Goal: Task Accomplishment & Management: Use online tool/utility

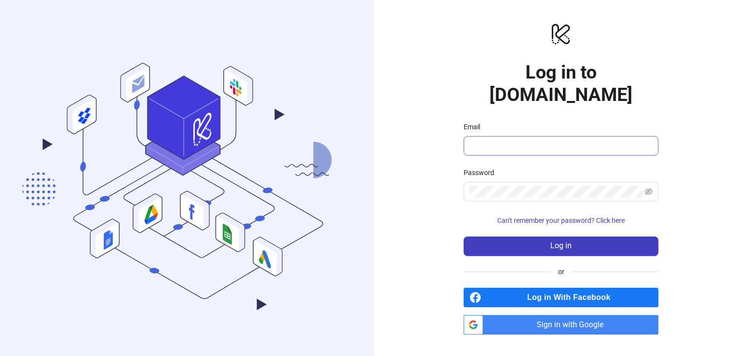
click at [493, 140] on input "Email" at bounding box center [560, 146] width 181 height 12
type input "**********"
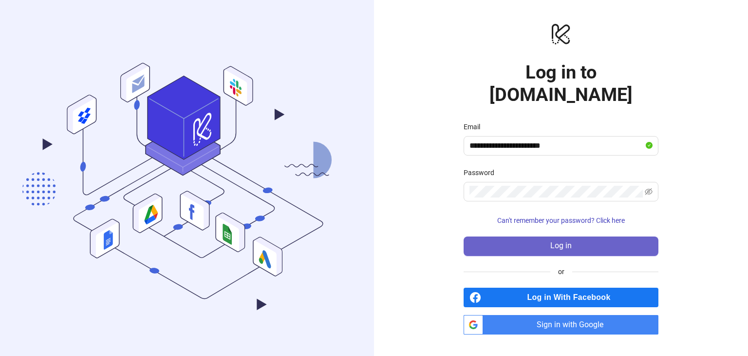
click at [534, 236] on button "Log in" at bounding box center [561, 245] width 195 height 19
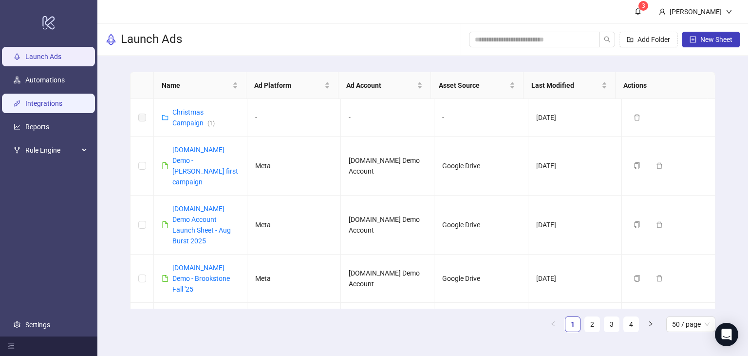
click at [51, 102] on link "Integrations" at bounding box center [43, 103] width 37 height 8
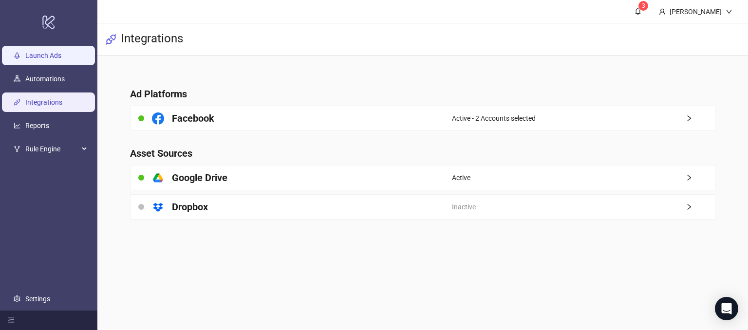
click at [29, 60] on link "Launch Ads" at bounding box center [43, 56] width 36 height 8
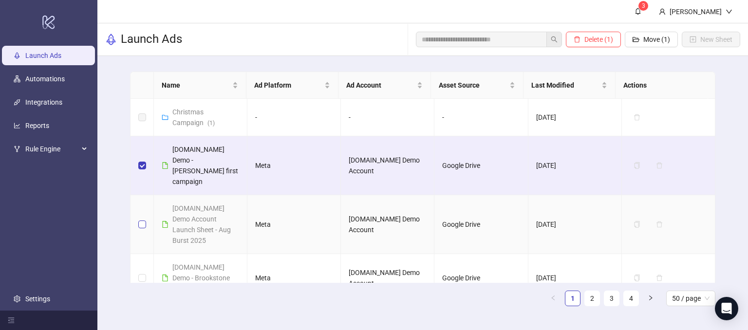
click at [141, 219] on label at bounding box center [142, 224] width 8 height 11
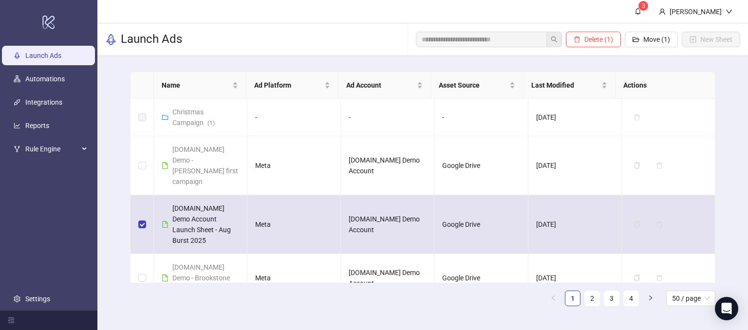
click at [147, 213] on td at bounding box center [142, 224] width 23 height 59
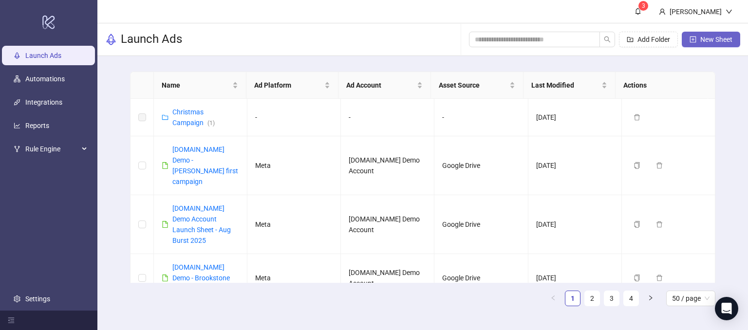
click at [712, 40] on span "New Sheet" at bounding box center [717, 40] width 32 height 8
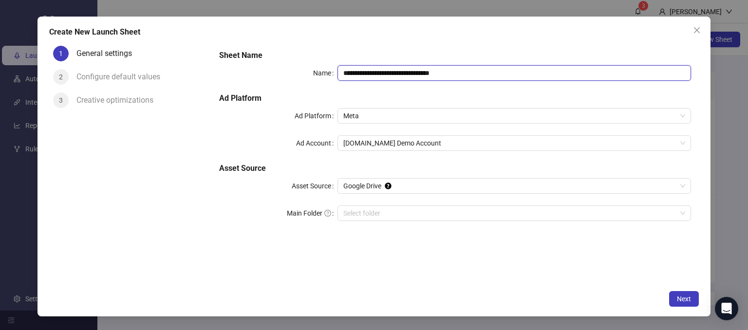
click at [517, 78] on input "**********" at bounding box center [515, 73] width 354 height 16
drag, startPoint x: 501, startPoint y: 72, endPoint x: 388, endPoint y: 63, distance: 113.4
click at [388, 63] on div "**********" at bounding box center [455, 141] width 480 height 191
click at [381, 117] on span "Meta" at bounding box center [514, 116] width 342 height 15
type input "**********"
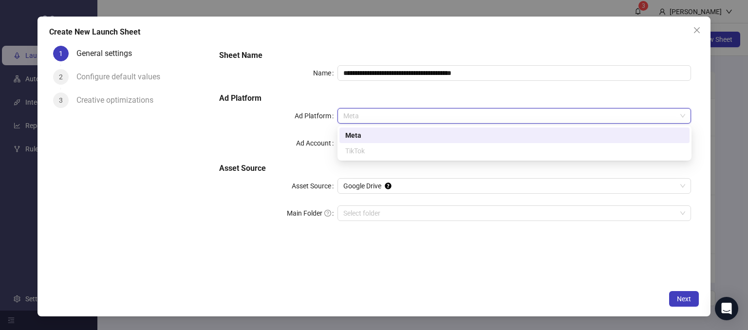
click at [350, 136] on div "Meta" at bounding box center [514, 135] width 339 height 11
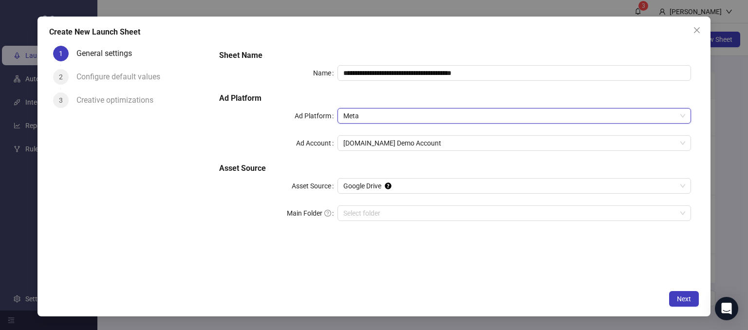
click at [355, 118] on span "Meta" at bounding box center [514, 116] width 342 height 15
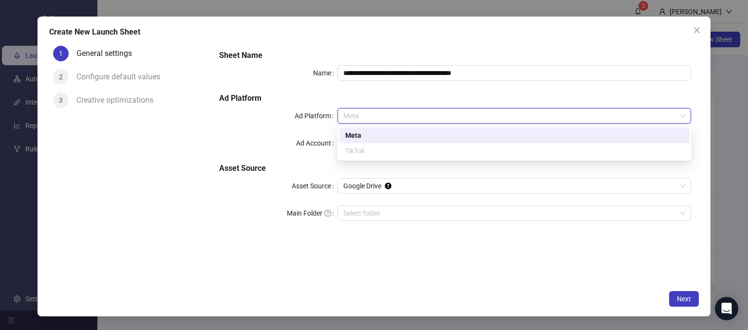
click at [355, 135] on div "Meta" at bounding box center [514, 135] width 339 height 11
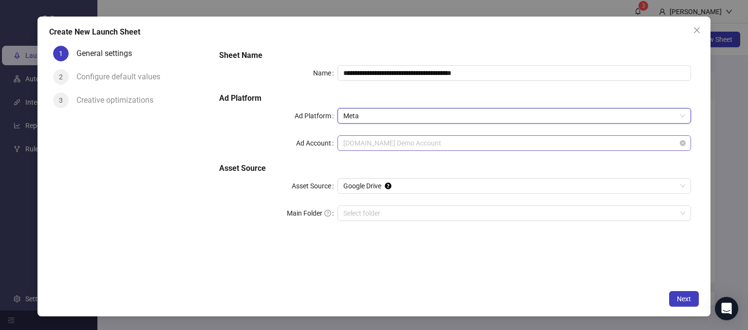
click at [360, 145] on span "[DOMAIN_NAME] Demo Account" at bounding box center [514, 143] width 342 height 15
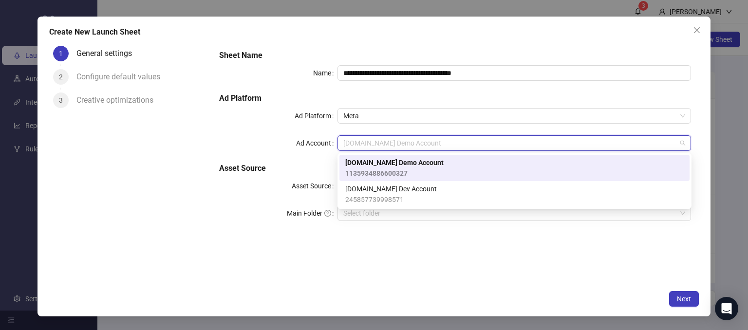
click at [367, 164] on span "[DOMAIN_NAME] Demo Account" at bounding box center [394, 162] width 98 height 11
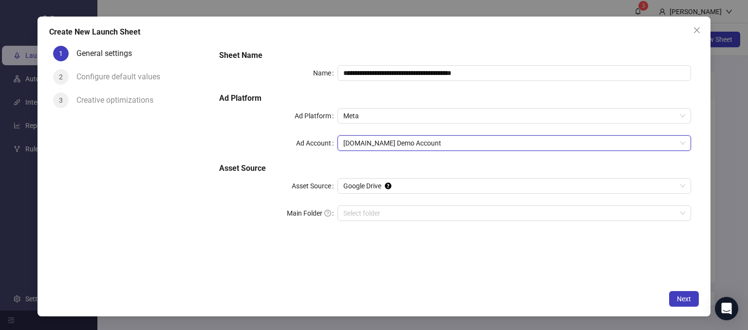
click at [220, 229] on div "**********" at bounding box center [455, 141] width 480 height 191
click at [366, 182] on span "Google Drive" at bounding box center [514, 186] width 342 height 15
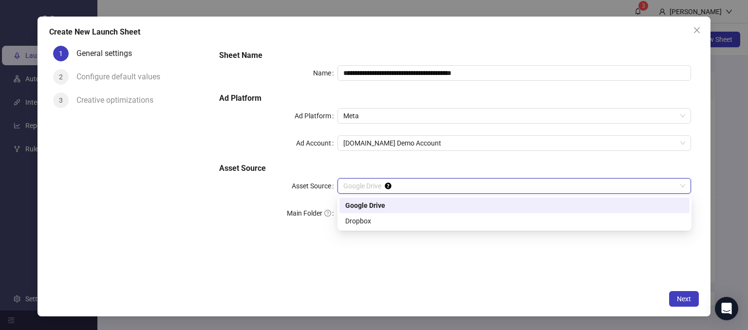
click at [380, 207] on div "Google Drive" at bounding box center [514, 205] width 339 height 11
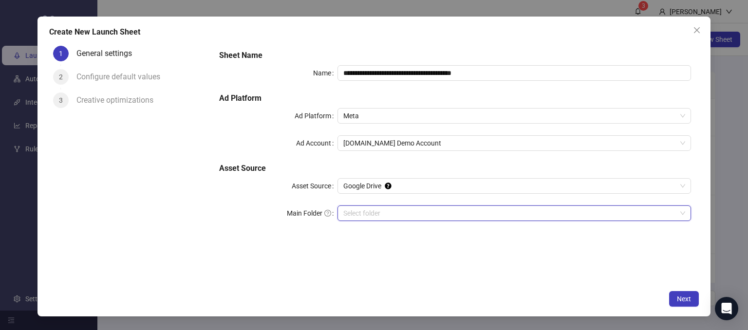
click at [352, 214] on input "Main Folder" at bounding box center [510, 213] width 334 height 15
click at [676, 297] on button "Next" at bounding box center [684, 299] width 30 height 16
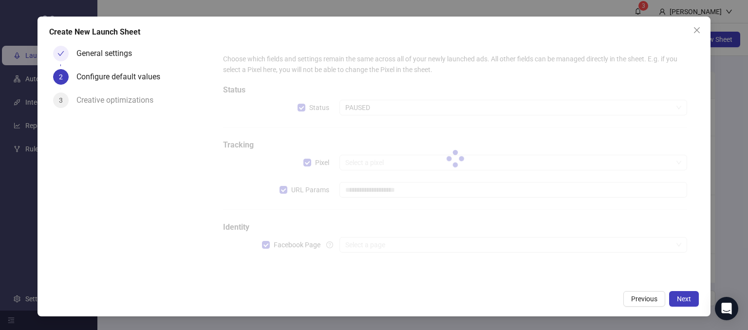
type input "**********"
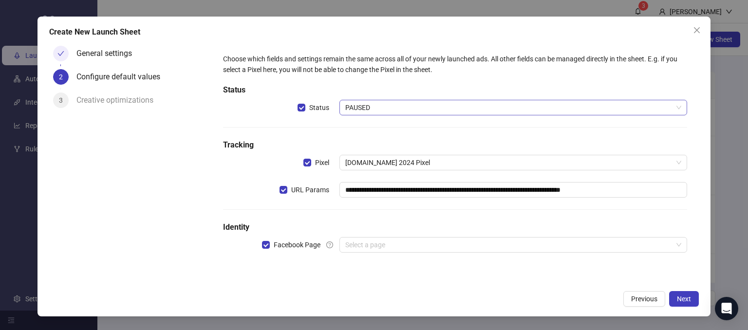
click at [353, 112] on span "PAUSED" at bounding box center [513, 107] width 337 height 15
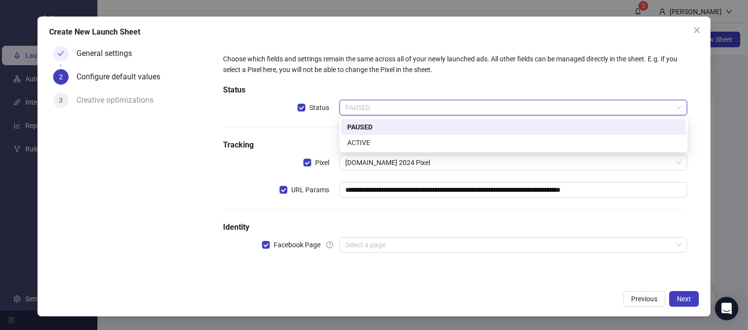
click at [353, 131] on div "PAUSED" at bounding box center [513, 127] width 333 height 11
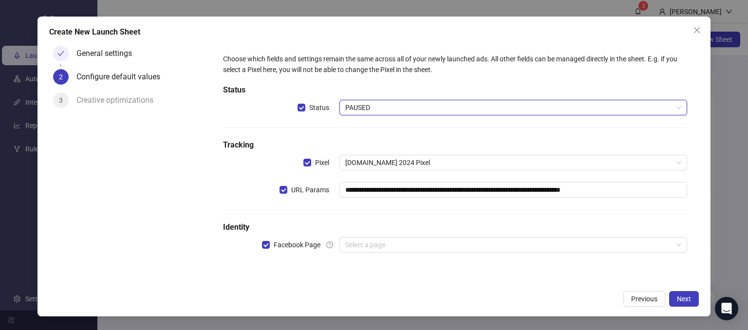
click at [361, 109] on span "PAUSED" at bounding box center [513, 107] width 337 height 15
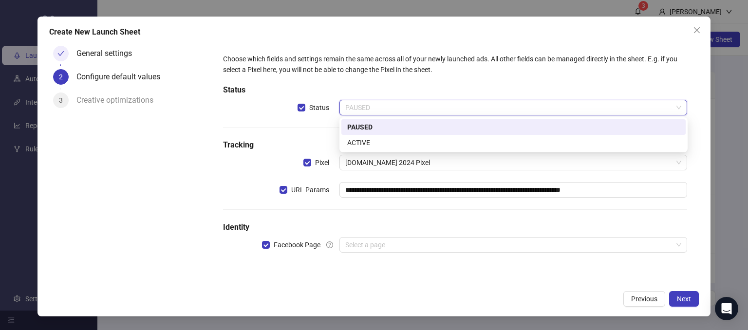
click at [353, 127] on div "PAUSED" at bounding box center [513, 127] width 333 height 11
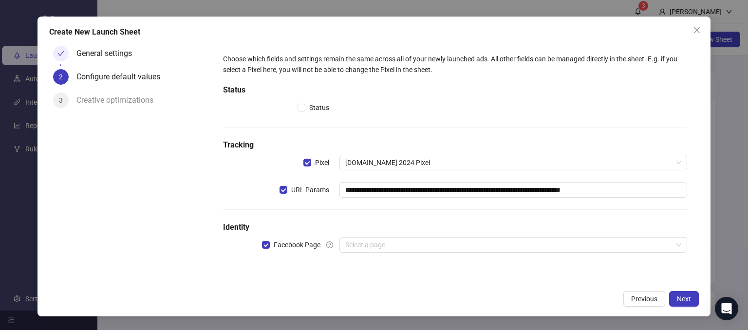
click at [211, 160] on form "**********" at bounding box center [455, 159] width 488 height 234
click at [362, 244] on input "search" at bounding box center [509, 245] width 328 height 15
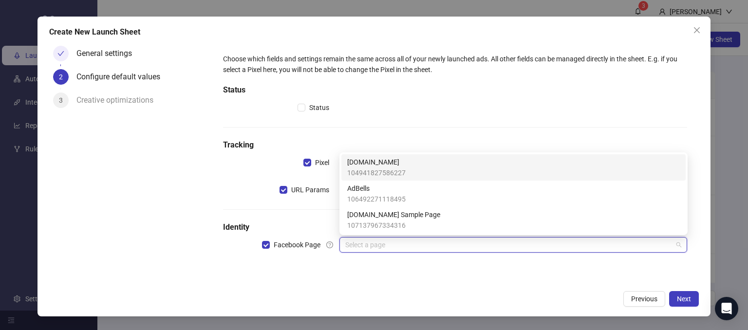
click at [351, 161] on span "[DOMAIN_NAME]" at bounding box center [376, 162] width 58 height 11
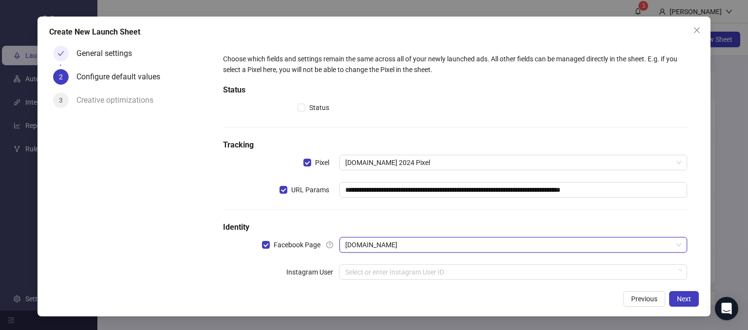
click at [162, 248] on div "General settings 2 Configure default values 3 Creative optimizations" at bounding box center [130, 164] width 163 height 244
click at [380, 282] on div "**********" at bounding box center [455, 173] width 472 height 246
click at [371, 274] on input "search" at bounding box center [509, 272] width 328 height 15
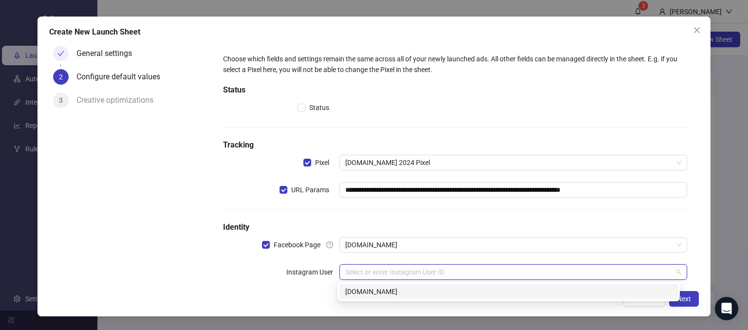
click at [356, 284] on div "[DOMAIN_NAME]" at bounding box center [509, 292] width 339 height 16
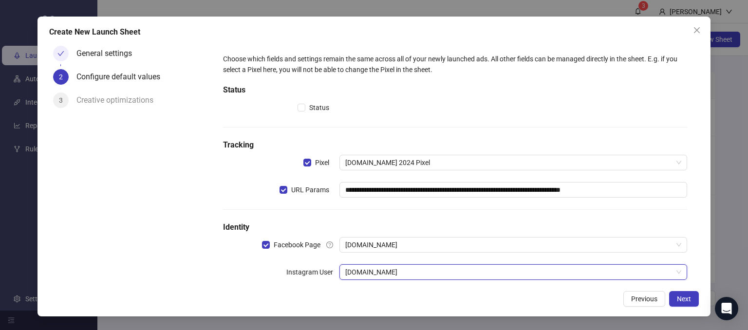
click at [227, 277] on div "Instagram User" at bounding box center [281, 273] width 116 height 16
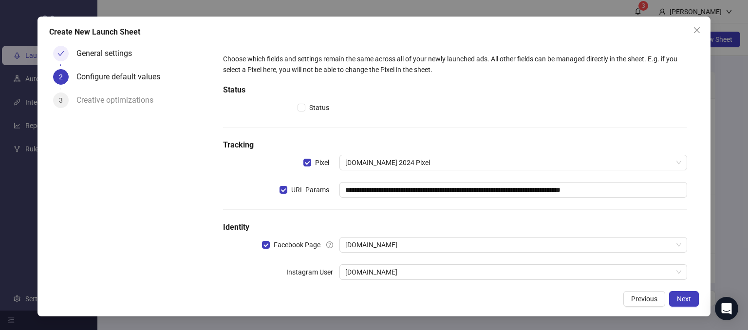
click at [200, 257] on div "General settings 2 Configure default values 3 Creative optimizations" at bounding box center [130, 164] width 163 height 244
click at [330, 286] on div "**********" at bounding box center [374, 167] width 673 height 300
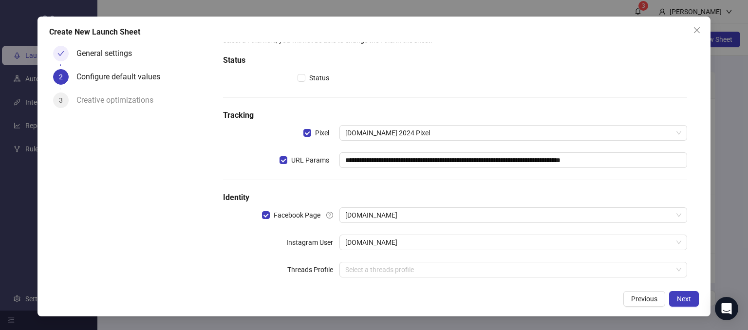
scroll to position [45, 0]
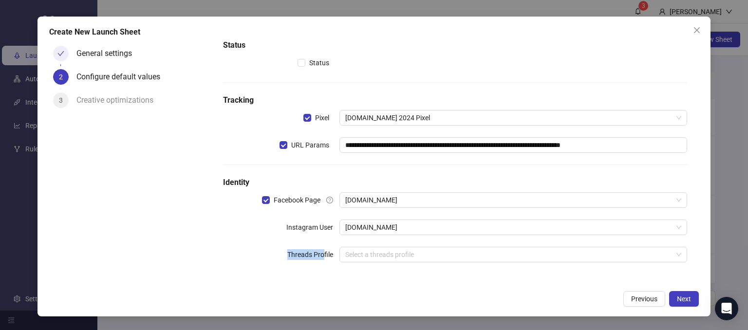
drag, startPoint x: 285, startPoint y: 256, endPoint x: 322, endPoint y: 260, distance: 37.2
click at [322, 260] on label "Threads Profile" at bounding box center [313, 255] width 52 height 16
click at [268, 257] on div "Threads Profile" at bounding box center [281, 255] width 116 height 16
drag, startPoint x: 288, startPoint y: 224, endPoint x: 343, endPoint y: 227, distance: 54.7
click at [322, 226] on label "Instagram User" at bounding box center [312, 228] width 53 height 16
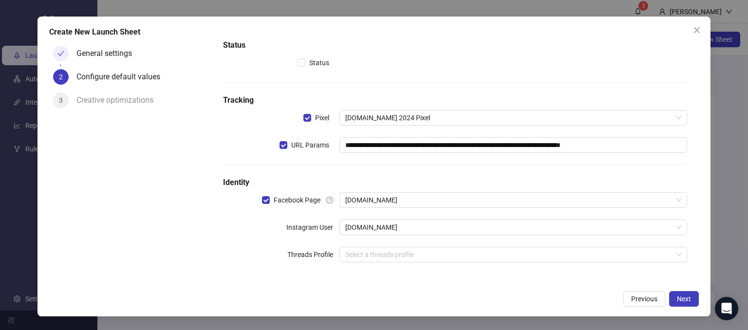
click at [261, 239] on div "**********" at bounding box center [455, 141] width 472 height 273
click at [686, 296] on span "Next" at bounding box center [684, 299] width 14 height 8
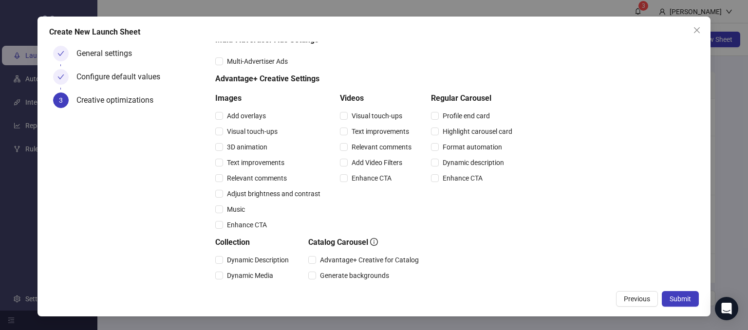
click at [172, 162] on div "General settings Configure default values 3 Creative optimizations" at bounding box center [130, 164] width 163 height 244
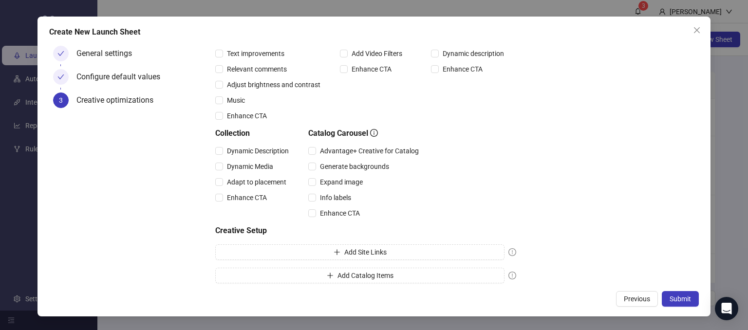
scroll to position [160, 0]
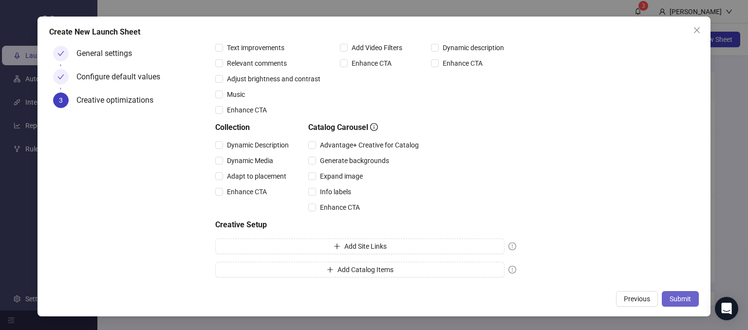
click at [682, 297] on span "Submit" at bounding box center [680, 299] width 21 height 8
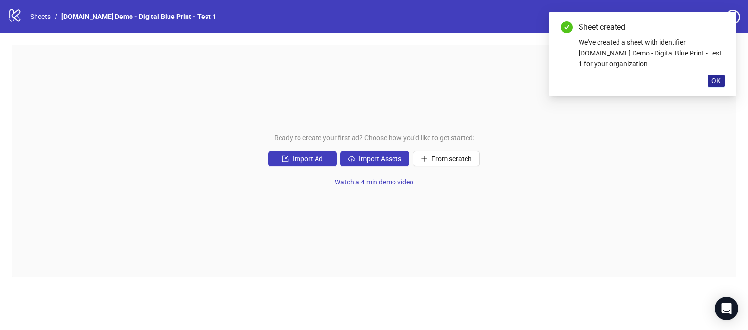
click at [713, 81] on span "OK" at bounding box center [716, 81] width 9 height 8
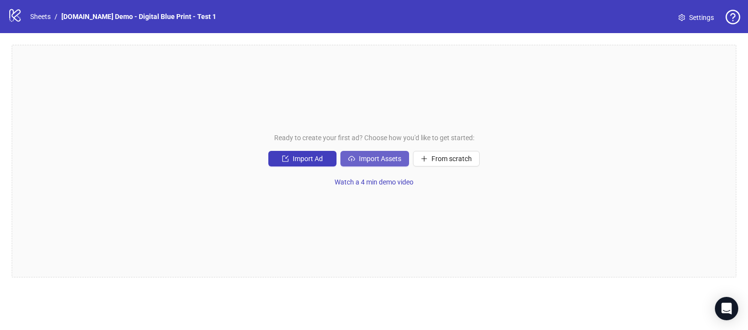
click at [369, 159] on span "Import Assets" at bounding box center [380, 159] width 42 height 8
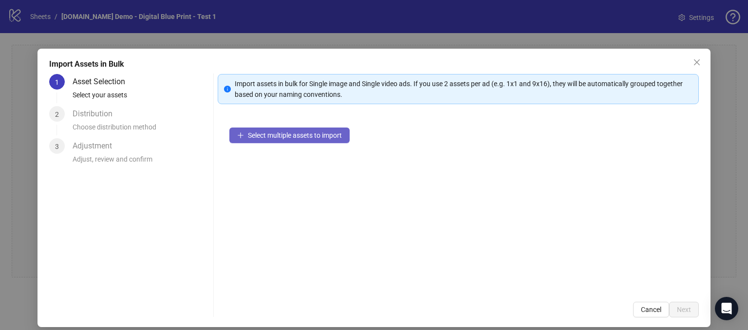
click at [293, 135] on span "Select multiple assets to import" at bounding box center [295, 136] width 94 height 8
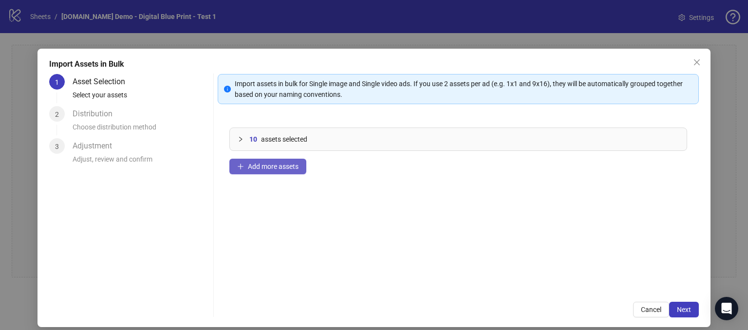
click at [254, 169] on span "Add more assets" at bounding box center [273, 167] width 51 height 8
click at [677, 309] on span "Next" at bounding box center [684, 310] width 14 height 8
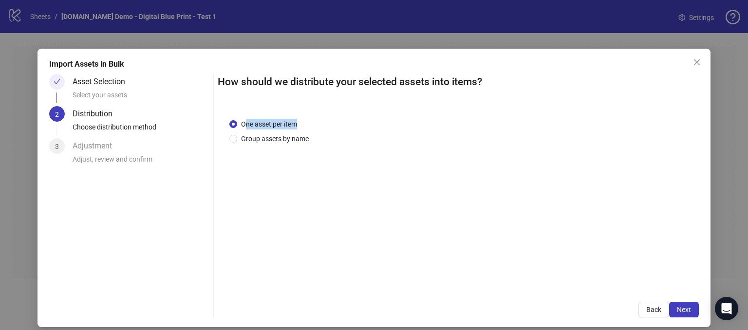
drag, startPoint x: 304, startPoint y: 123, endPoint x: 244, endPoint y: 127, distance: 60.1
click at [244, 127] on div "One asset per item" at bounding box center [270, 124] width 83 height 11
click at [322, 119] on div "One asset per item Group assets by name" at bounding box center [458, 131] width 458 height 25
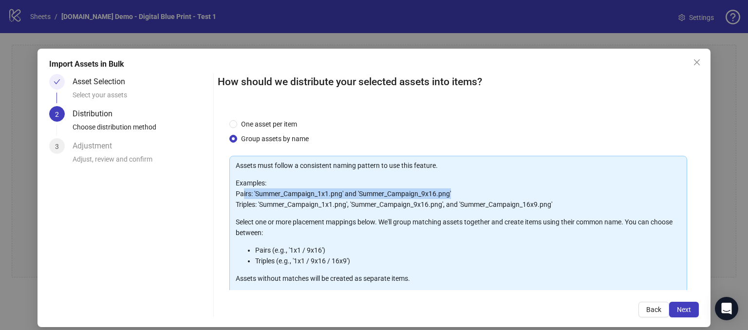
drag, startPoint x: 242, startPoint y: 199, endPoint x: 460, endPoint y: 191, distance: 218.4
click at [460, 191] on p "Examples: Pairs: 'Summer_Campaign_1x1.png' and 'Summer_Campaign_9x16.png' Tripl…" at bounding box center [458, 194] width 445 height 32
click at [462, 191] on p "Examples: Pairs: 'Summer_Campaign_1x1.png' and 'Summer_Campaign_9x16.png' Tripl…" at bounding box center [458, 194] width 445 height 32
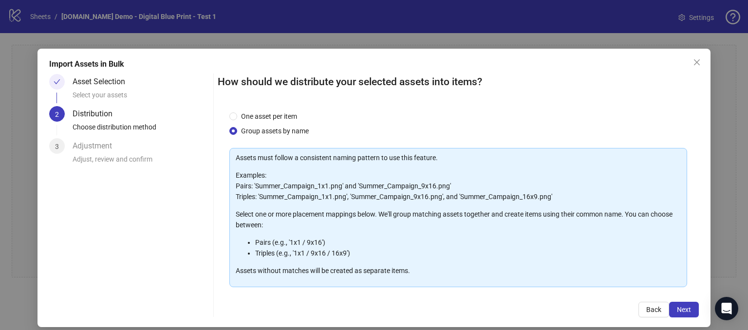
scroll to position [12, 0]
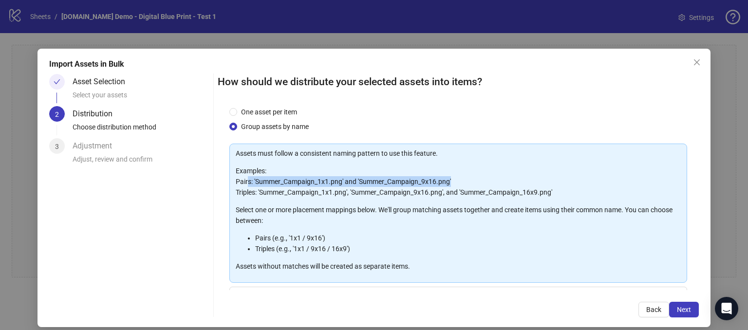
drag, startPoint x: 245, startPoint y: 179, endPoint x: 462, endPoint y: 178, distance: 216.8
click at [462, 178] on p "Examples: Pairs: 'Summer_Campaign_1x1.png' and 'Summer_Campaign_9x16.png' Tripl…" at bounding box center [458, 182] width 445 height 32
click at [426, 179] on p "Examples: Pairs: 'Summer_Campaign_1x1.png' and 'Summer_Campaign_9x16.png' Tripl…" at bounding box center [458, 182] width 445 height 32
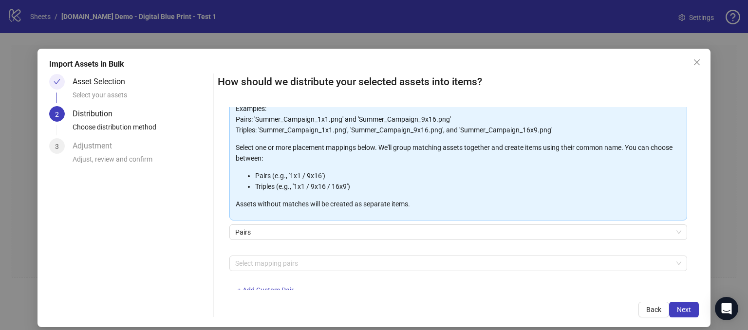
scroll to position [101, 0]
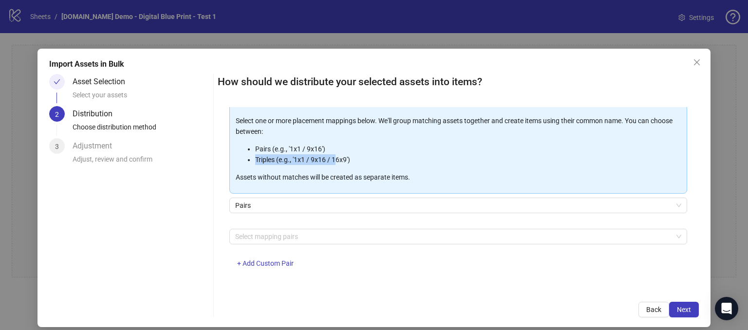
drag, startPoint x: 335, startPoint y: 155, endPoint x: 255, endPoint y: 151, distance: 79.5
click at [252, 152] on ul "Pairs (e.g., '1x1 / 9x16') Triples (e.g., '1x1 / 9x16 / 16x9')" at bounding box center [458, 154] width 445 height 21
drag, startPoint x: 298, startPoint y: 141, endPoint x: 304, endPoint y: 143, distance: 6.0
click at [299, 142] on div "Assets must follow a consistent naming pattern to use this feature. Examples: P…" at bounding box center [458, 121] width 445 height 124
drag, startPoint x: 328, startPoint y: 152, endPoint x: 334, endPoint y: 151, distance: 5.9
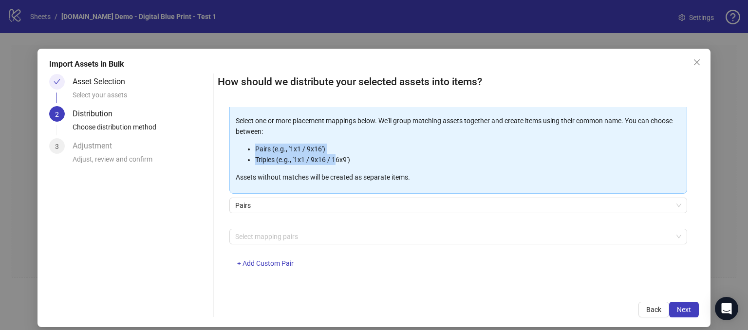
click at [329, 152] on li "Pairs (e.g., '1x1 / 9x16')" at bounding box center [468, 149] width 426 height 11
click at [292, 141] on div "Assets must follow a consistent naming pattern to use this feature. Examples: P…" at bounding box center [458, 121] width 445 height 124
drag, startPoint x: 276, startPoint y: 143, endPoint x: 339, endPoint y: 141, distance: 62.9
click at [338, 141] on div "Assets must follow a consistent naming pattern to use this feature. Examples: P…" at bounding box center [458, 121] width 445 height 124
click at [372, 135] on p "Select one or more placement mappings below. We'll group matching assets togeth…" at bounding box center [458, 125] width 445 height 21
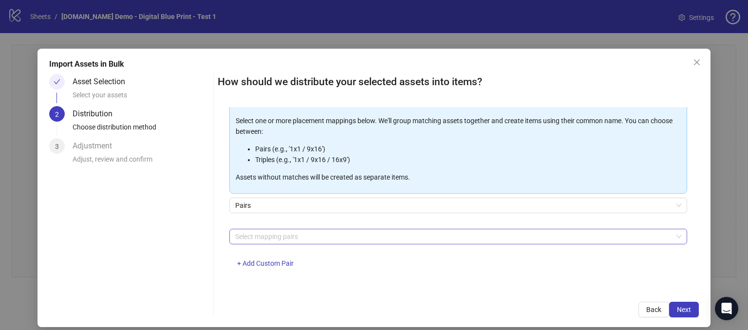
click at [255, 236] on div at bounding box center [453, 237] width 444 height 14
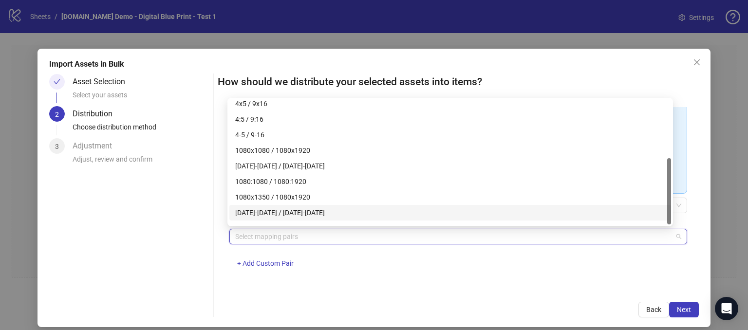
scroll to position [109, 0]
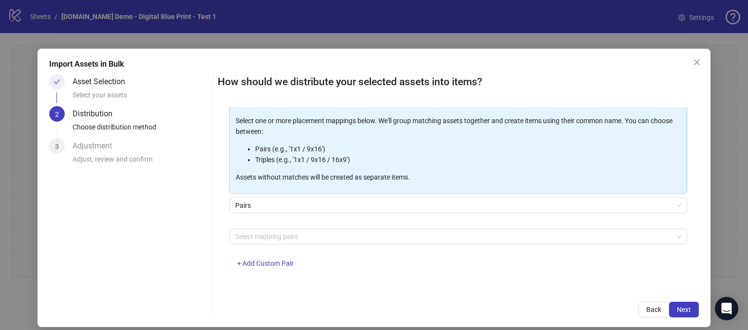
click at [180, 217] on div "Asset Selection Select your assets 2 Distribution Choose distribution method 3 …" at bounding box center [129, 196] width 160 height 244
click at [251, 238] on div at bounding box center [453, 237] width 444 height 14
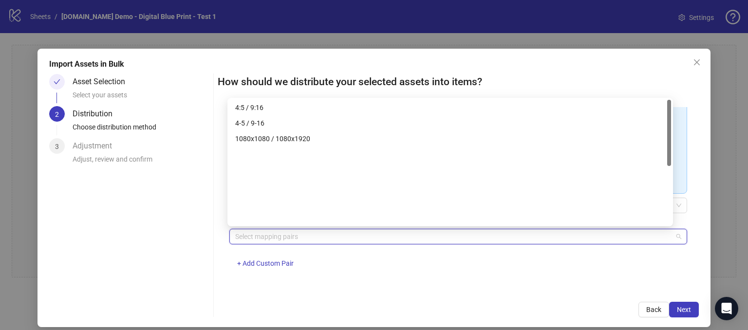
scroll to position [0, 0]
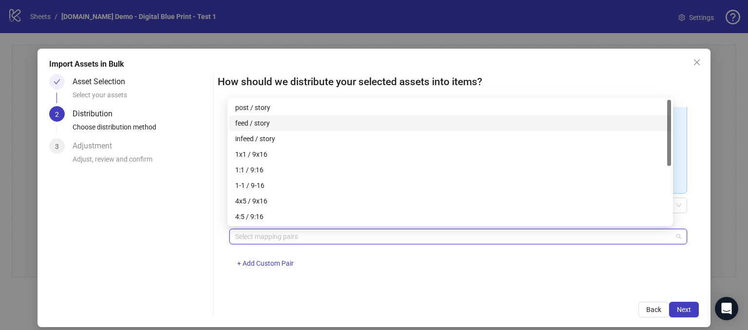
click at [169, 222] on div "Asset Selection Select your assets 2 Distribution Choose distribution method 3 …" at bounding box center [129, 196] width 160 height 244
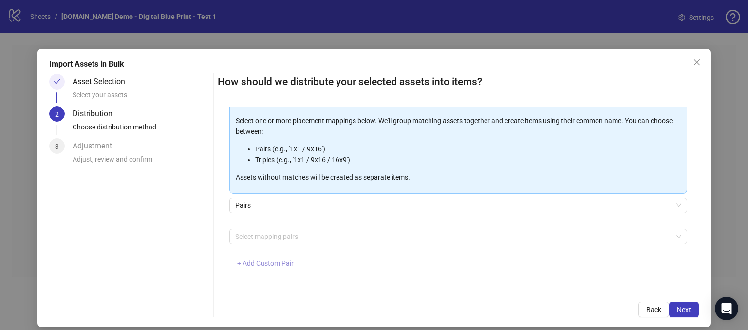
click at [254, 262] on span "+ Add Custom Pair" at bounding box center [265, 264] width 57 height 8
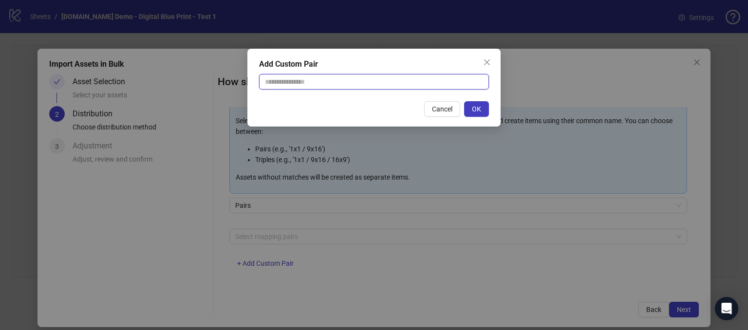
click at [286, 82] on input "text" at bounding box center [374, 82] width 230 height 16
click at [220, 292] on div "Add Custom Pair Cancel OK" at bounding box center [374, 165] width 748 height 330
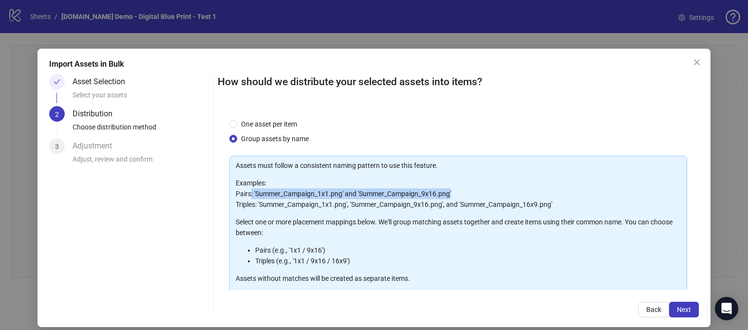
drag, startPoint x: 249, startPoint y: 188, endPoint x: 450, endPoint y: 190, distance: 200.7
click at [450, 190] on p "Examples: Pairs: 'Summer_Campaign_1x1.png' and 'Summer_Campaign_9x16.png' Tripl…" at bounding box center [458, 194] width 445 height 32
click at [464, 185] on p "Examples: Pairs: 'Summer_Campaign_1x1.png' and 'Summer_Campaign_9x16.png' Tripl…" at bounding box center [458, 194] width 445 height 32
click at [497, 133] on div "One asset per item Group assets by name" at bounding box center [458, 131] width 458 height 25
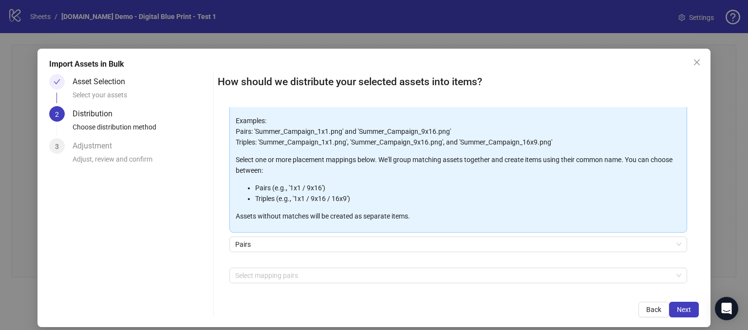
scroll to position [101, 0]
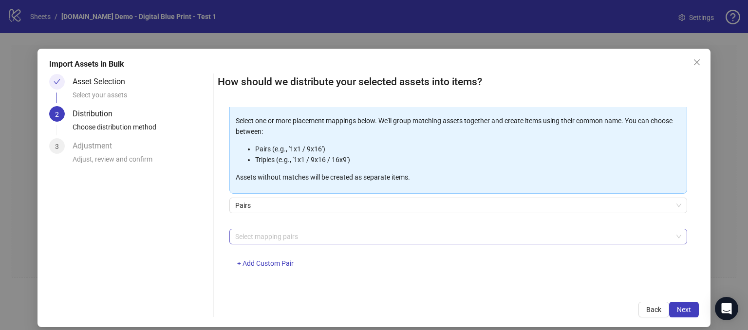
click at [253, 242] on div at bounding box center [453, 237] width 444 height 14
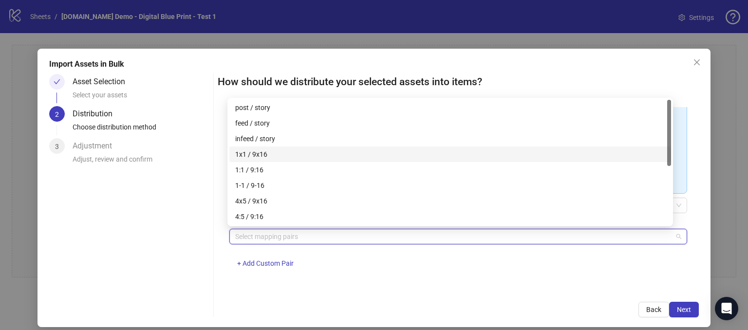
click at [249, 152] on div "1x1 / 9x16" at bounding box center [450, 154] width 430 height 11
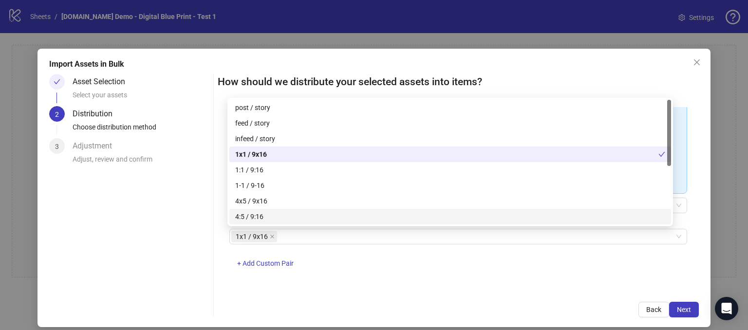
click at [348, 264] on div "1x1 / 9x16 + Add Custom Pair" at bounding box center [458, 254] width 458 height 51
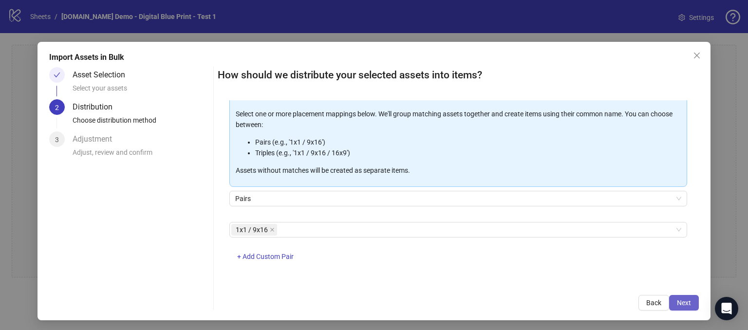
scroll to position [9, 0]
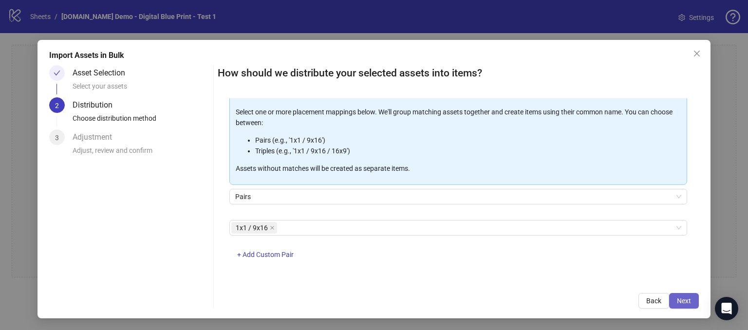
click at [677, 299] on span "Next" at bounding box center [684, 301] width 14 height 8
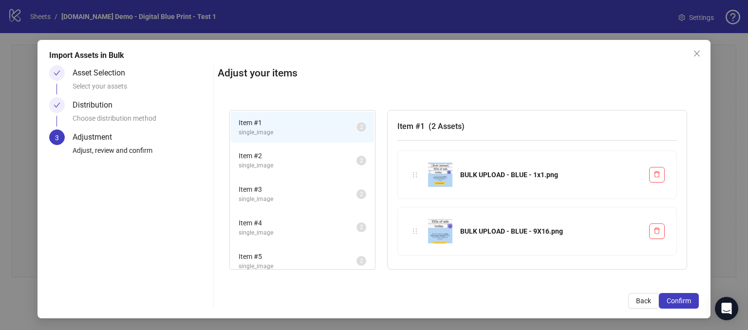
click at [269, 166] on span "single_image" at bounding box center [298, 165] width 118 height 9
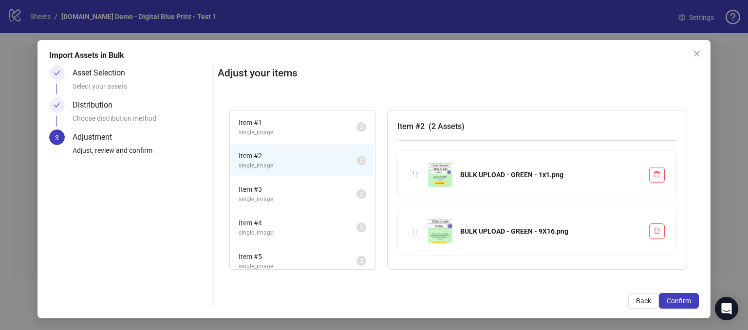
click at [271, 202] on span "single_image" at bounding box center [298, 199] width 118 height 9
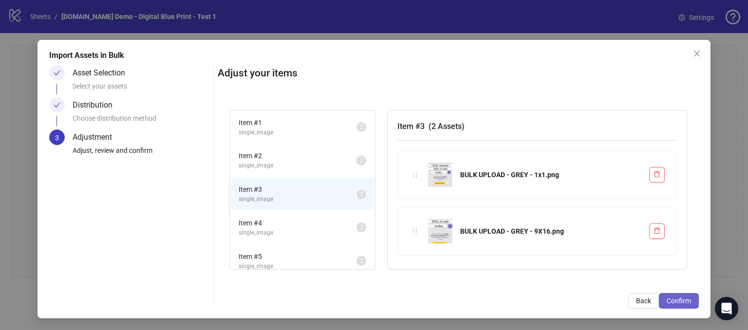
click at [675, 303] on span "Confirm" at bounding box center [679, 301] width 24 height 8
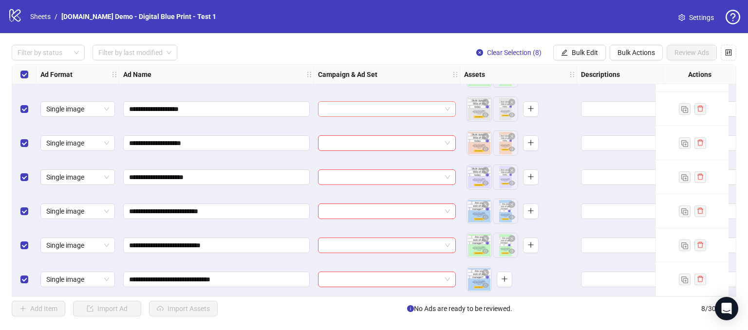
scroll to position [64, 0]
click at [19, 75] on div "Select all rows" at bounding box center [24, 74] width 24 height 19
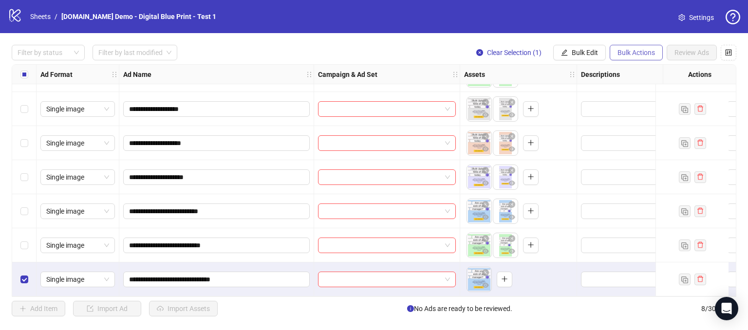
click at [628, 53] on span "Bulk Actions" at bounding box center [637, 53] width 38 height 8
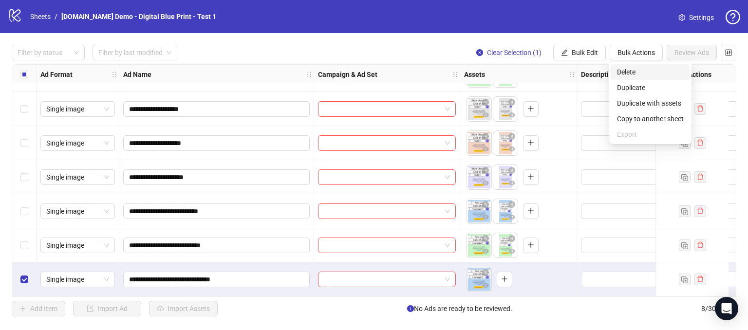
click at [625, 72] on span "Delete" at bounding box center [650, 72] width 67 height 11
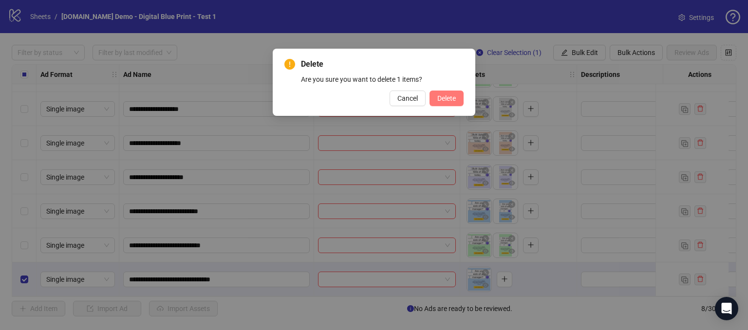
click at [443, 96] on span "Delete" at bounding box center [446, 99] width 19 height 8
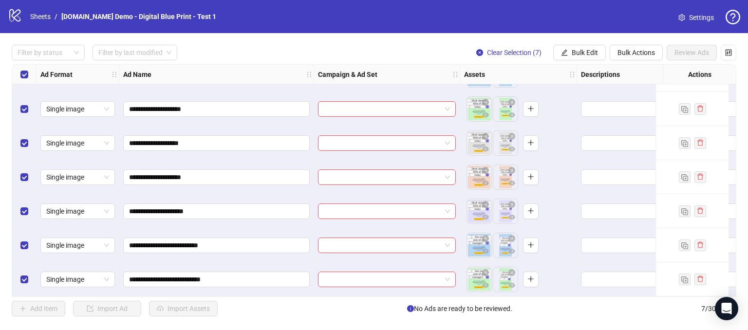
scroll to position [0, 0]
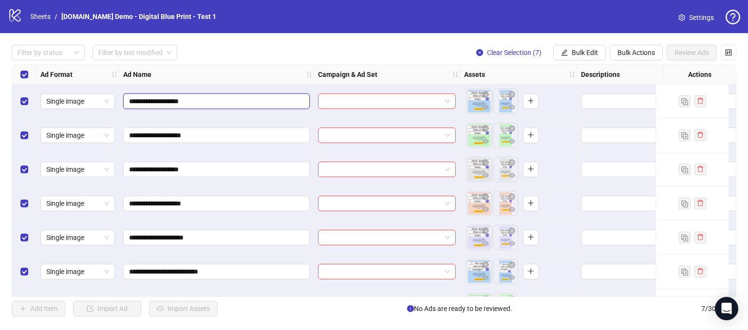
click at [213, 102] on input "**********" at bounding box center [215, 101] width 173 height 11
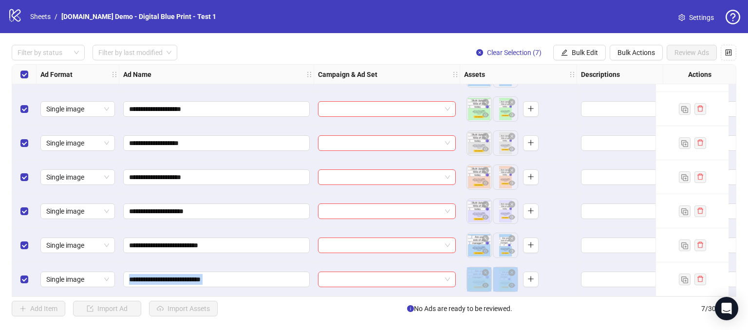
drag, startPoint x: 303, startPoint y: 292, endPoint x: 341, endPoint y: 297, distance: 38.3
click at [341, 297] on div "**********" at bounding box center [374, 180] width 748 height 295
click at [306, 51] on div "Filter by status Filter by last modified Clear Selection (7) Bulk Edit Bulk Act…" at bounding box center [374, 53] width 725 height 16
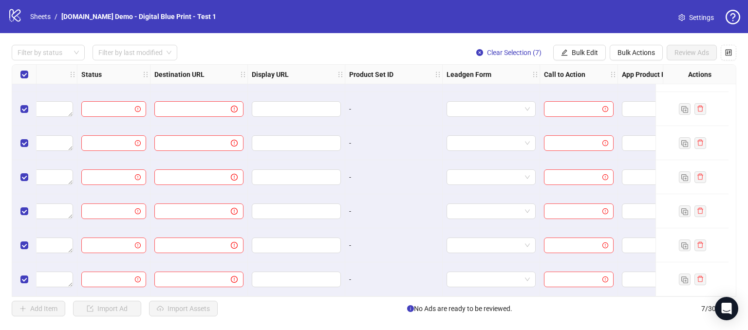
scroll to position [30, 949]
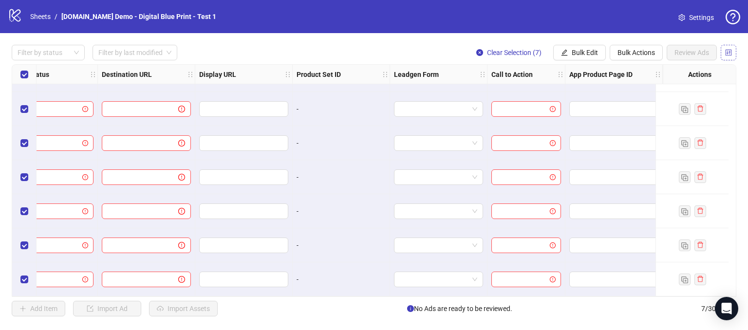
click at [729, 50] on icon "control" at bounding box center [728, 52] width 7 height 7
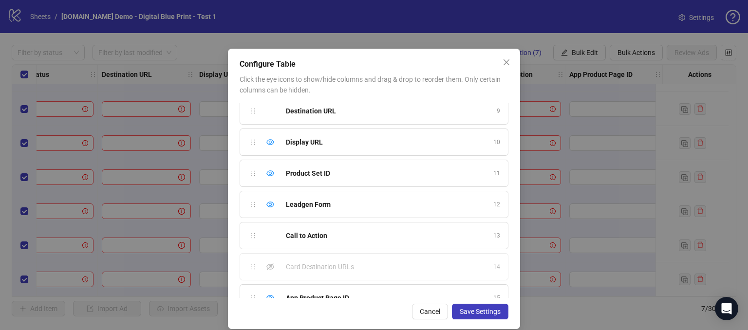
scroll to position [270, 0]
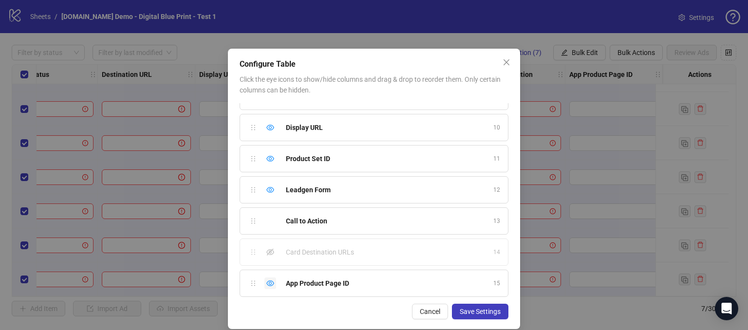
click at [266, 281] on icon "eye" at bounding box center [270, 284] width 8 height 6
click at [266, 189] on icon "eye" at bounding box center [270, 190] width 8 height 8
click at [265, 161] on div "Hide column" at bounding box center [271, 159] width 12 height 12
click at [267, 126] on icon "eye" at bounding box center [270, 128] width 8 height 8
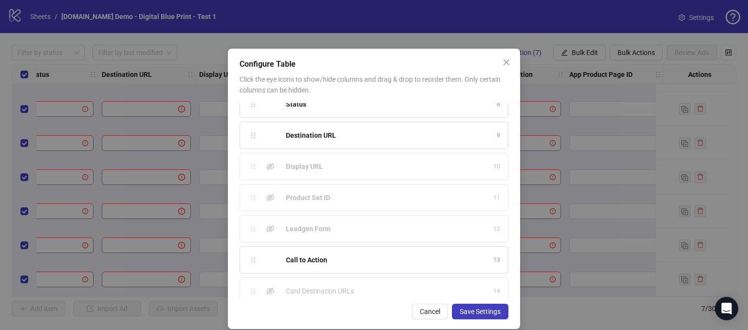
scroll to position [172, 0]
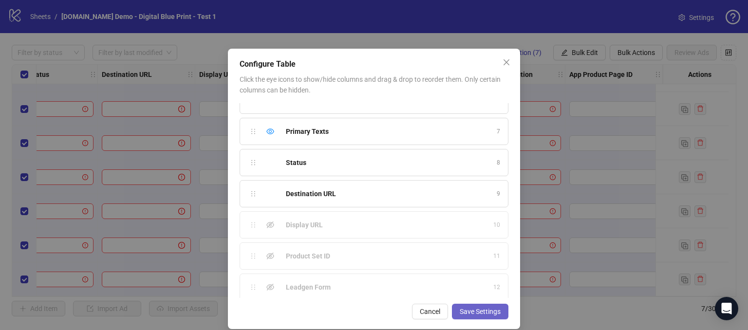
click at [460, 309] on span "Save Settings" at bounding box center [480, 312] width 41 height 8
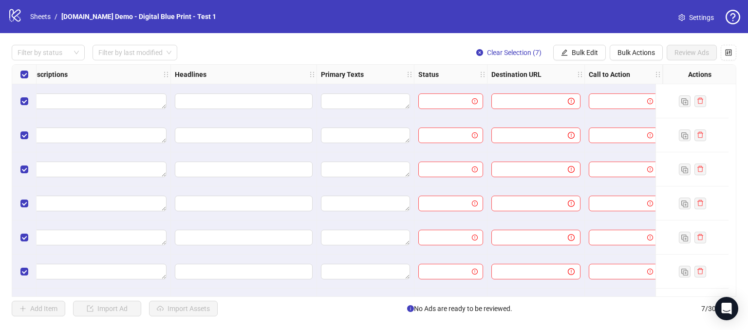
scroll to position [0, 559]
drag, startPoint x: 568, startPoint y: 297, endPoint x: 550, endPoint y: 299, distance: 18.7
click at [550, 299] on div "Filter by status Filter by last modified Clear Selection (7) Bulk Edit Bulk Act…" at bounding box center [374, 180] width 748 height 295
click at [551, 287] on div at bounding box center [536, 272] width 97 height 34
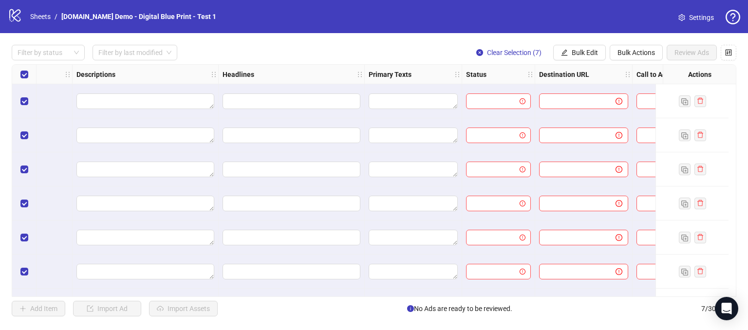
scroll to position [0, 421]
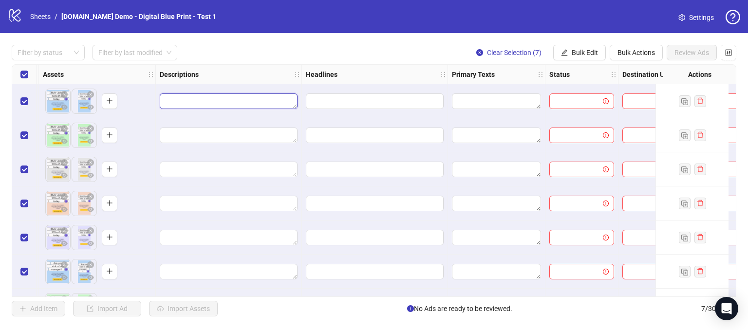
click at [176, 100] on textarea "Edit values" at bounding box center [229, 102] width 138 height 16
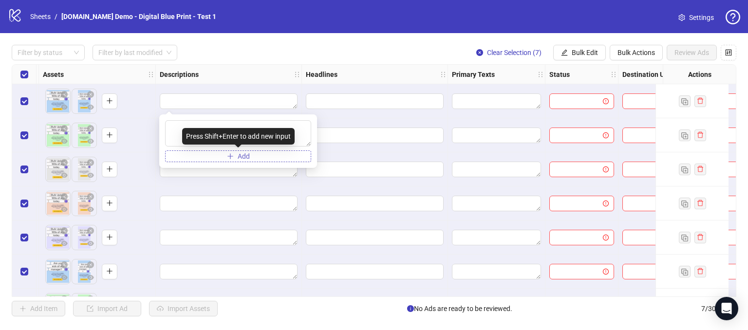
click at [217, 157] on button "Add" at bounding box center [238, 157] width 146 height 12
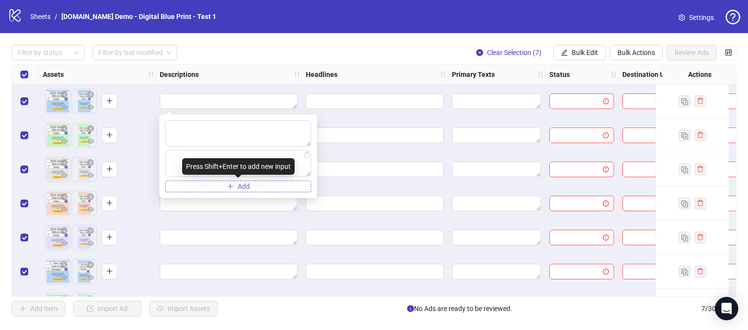
click at [217, 183] on button "Add" at bounding box center [238, 187] width 146 height 12
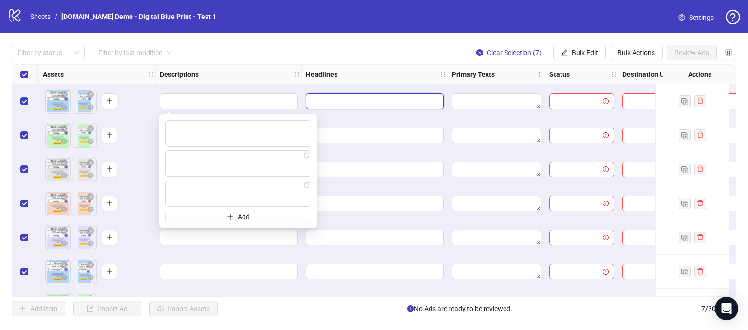
click at [339, 97] on input "Edit values" at bounding box center [374, 101] width 124 height 11
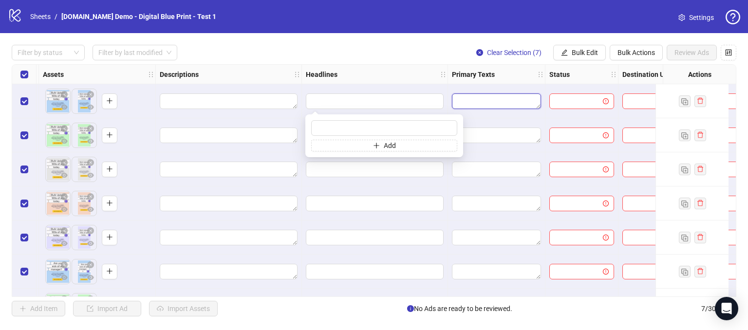
click at [486, 96] on textarea "Edit values" at bounding box center [496, 102] width 89 height 16
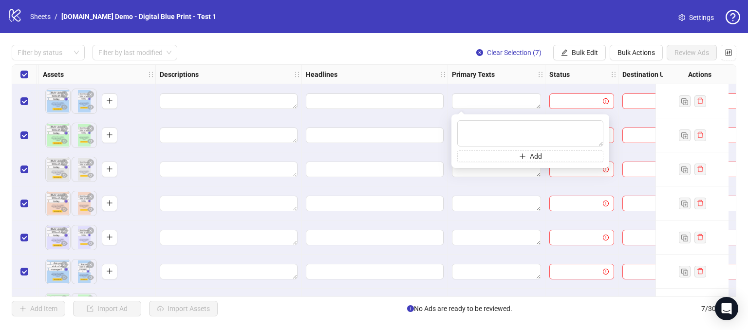
click at [396, 61] on div "**********" at bounding box center [374, 180] width 748 height 295
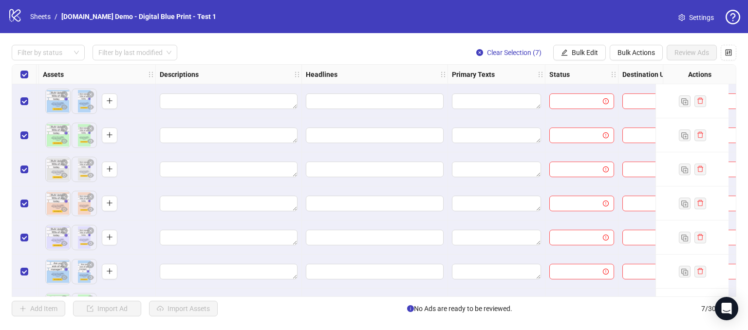
scroll to position [0, 0]
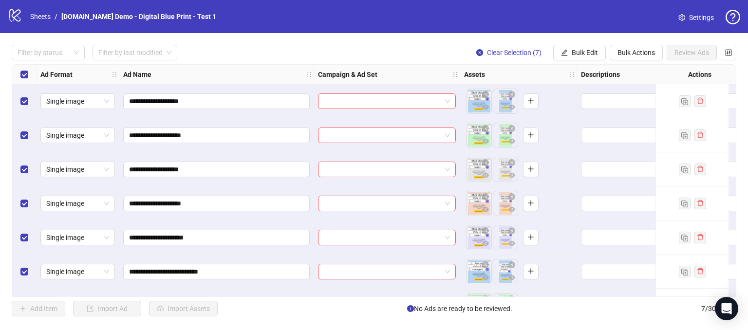
click at [371, 49] on div "Filter by status Filter by last modified Clear Selection (7) Bulk Edit Bulk Act…" at bounding box center [374, 53] width 725 height 16
click at [579, 55] on span "Bulk Edit" at bounding box center [585, 53] width 26 height 8
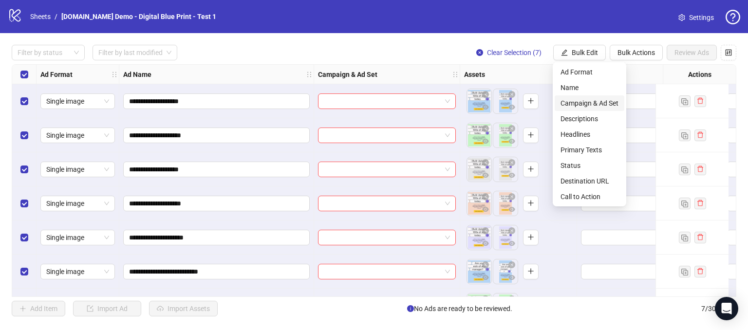
click at [579, 106] on span "Campaign & Ad Set" at bounding box center [590, 103] width 58 height 11
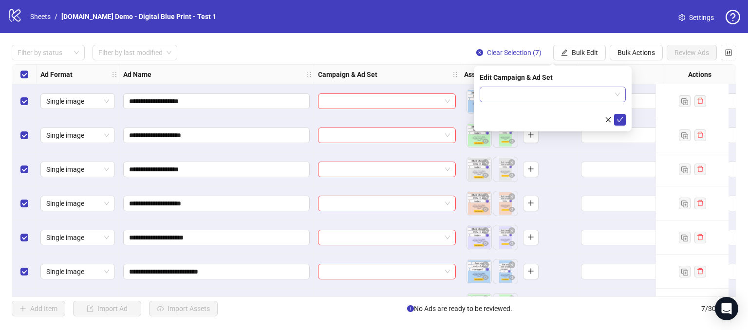
click at [504, 89] on input "search" at bounding box center [549, 94] width 126 height 15
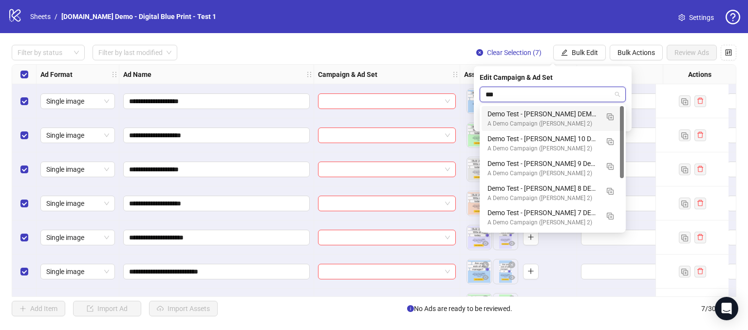
type input "****"
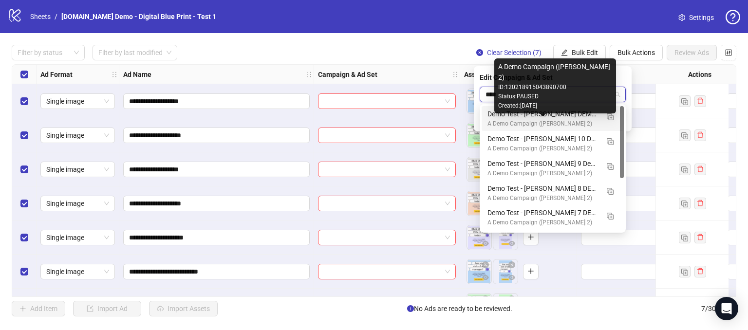
click at [539, 123] on div "A Demo Campaign ([PERSON_NAME] 2)" at bounding box center [543, 123] width 111 height 9
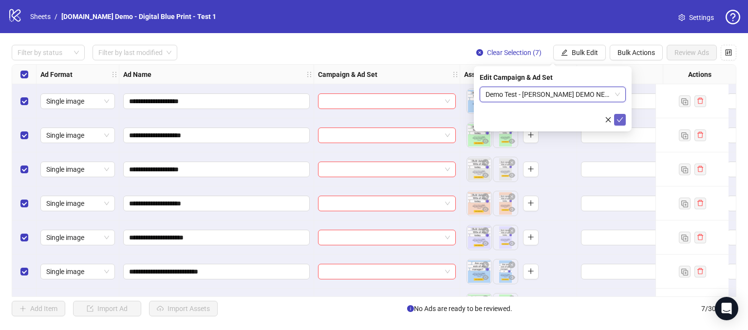
click at [617, 121] on icon "check" at bounding box center [620, 119] width 7 height 7
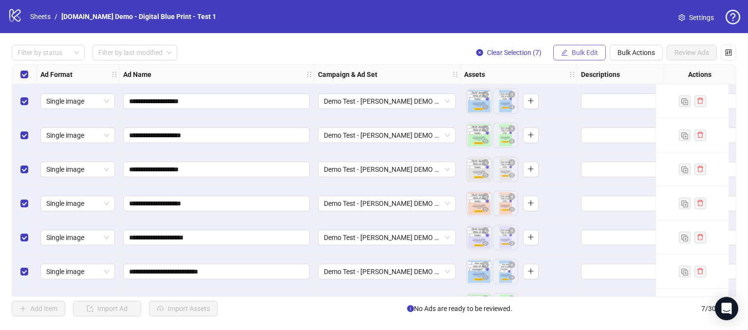
click at [581, 53] on span "Bulk Edit" at bounding box center [585, 53] width 26 height 8
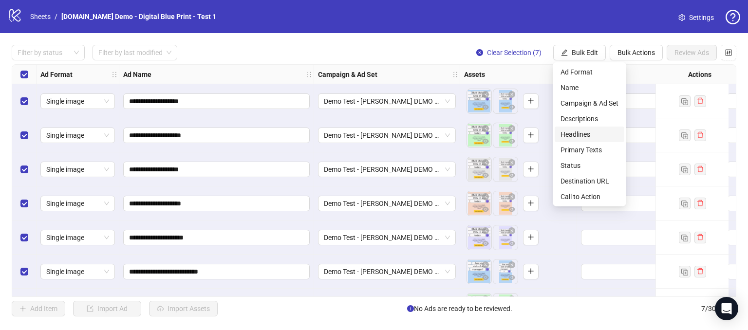
click at [568, 134] on span "Headlines" at bounding box center [590, 134] width 58 height 11
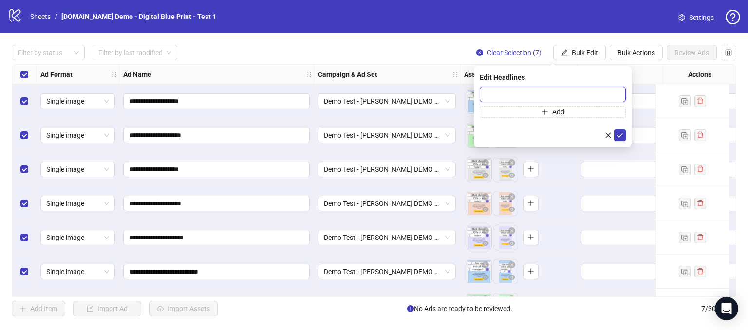
click at [502, 95] on input "text" at bounding box center [553, 95] width 146 height 16
type input "**********"
click at [618, 130] on button "submit" at bounding box center [620, 136] width 12 height 12
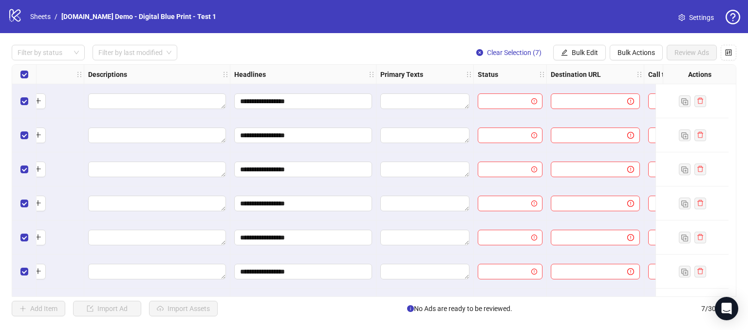
scroll to position [0, 559]
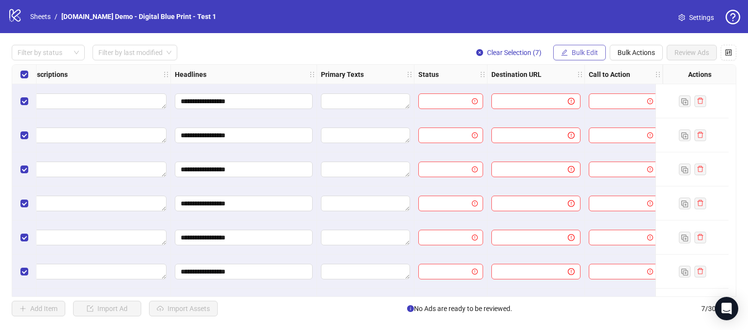
click at [592, 53] on span "Bulk Edit" at bounding box center [585, 53] width 26 height 8
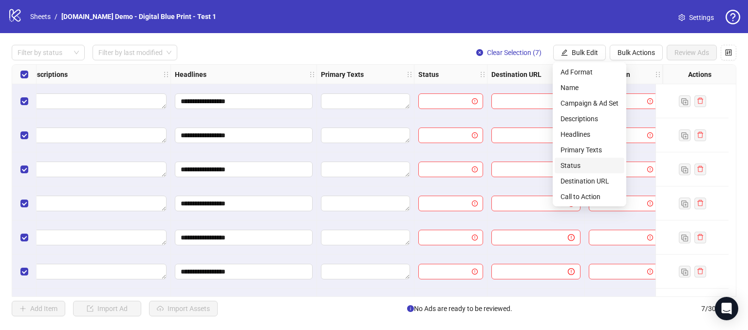
click at [572, 164] on span "Status" at bounding box center [590, 165] width 58 height 11
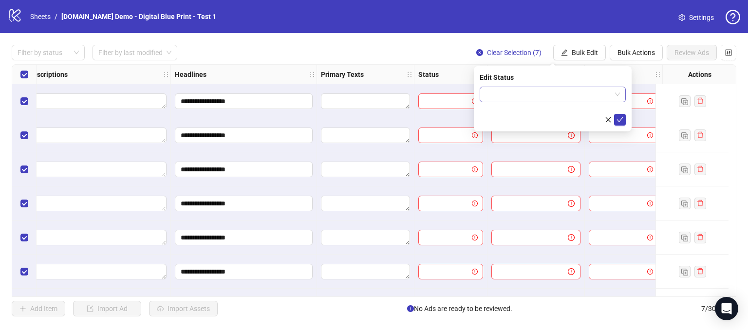
click at [515, 92] on input "search" at bounding box center [549, 94] width 126 height 15
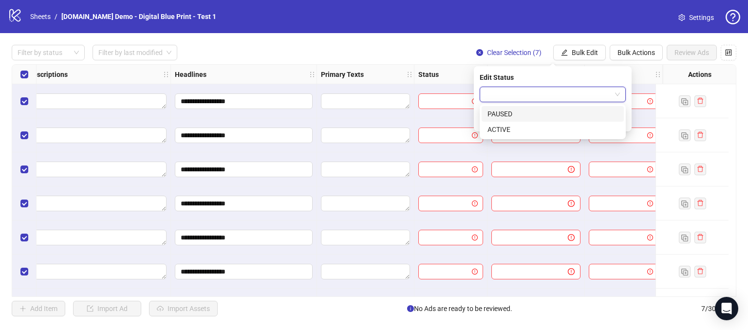
click at [498, 114] on div "PAUSED" at bounding box center [553, 114] width 131 height 11
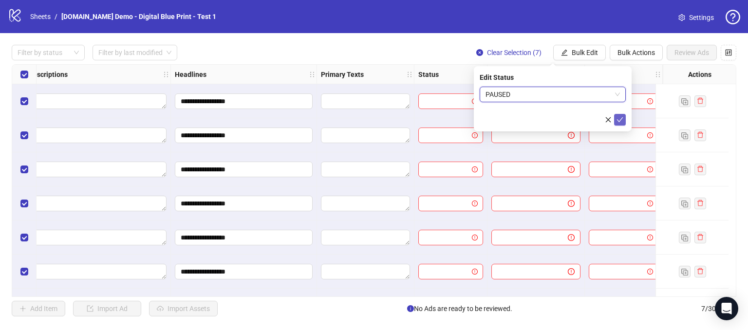
click at [615, 123] on button "submit" at bounding box center [620, 120] width 12 height 12
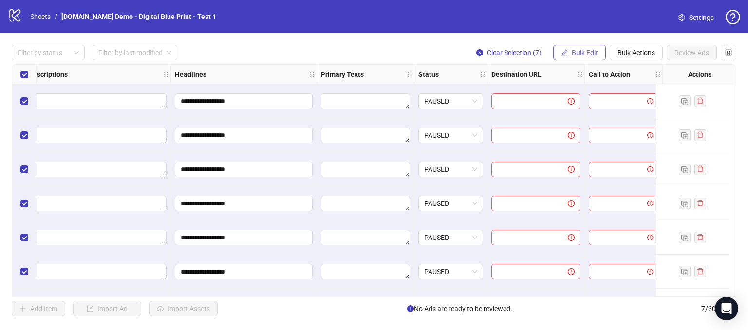
click at [582, 49] on span "Bulk Edit" at bounding box center [585, 53] width 26 height 8
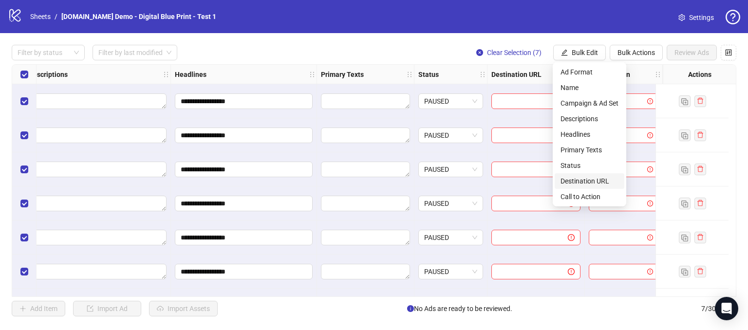
click at [579, 186] on span "Destination URL" at bounding box center [590, 181] width 58 height 11
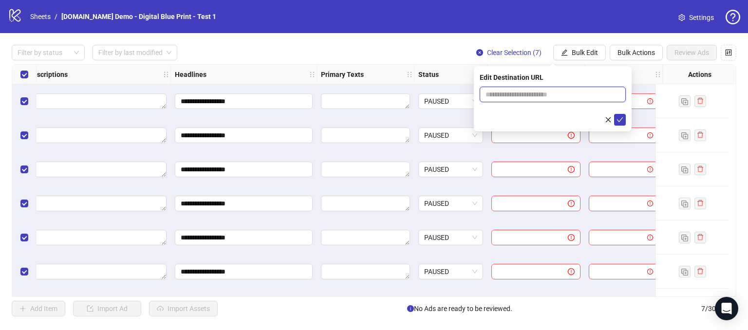
click at [540, 95] on input "text" at bounding box center [549, 94] width 127 height 11
type input "**********"
click at [620, 121] on icon "check" at bounding box center [620, 119] width 6 height 5
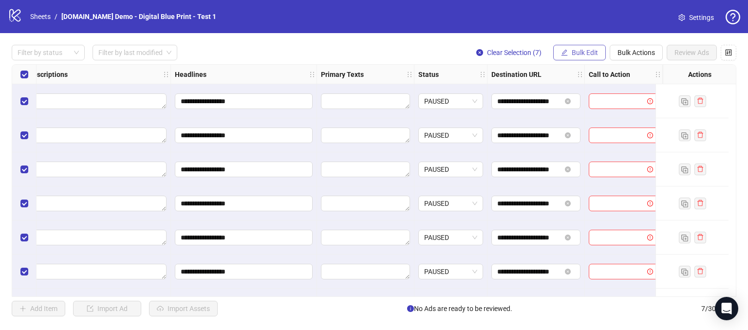
click at [577, 49] on span "Bulk Edit" at bounding box center [585, 53] width 26 height 8
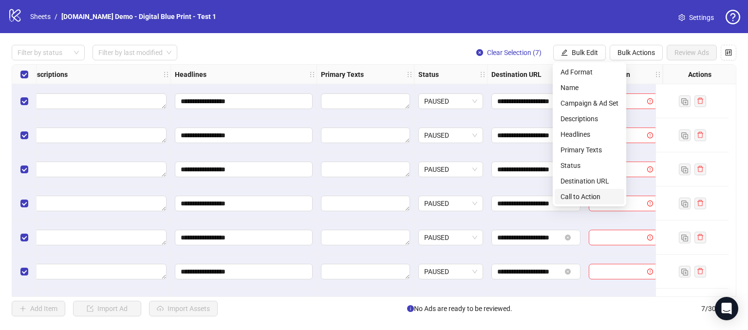
click at [570, 199] on span "Call to Action" at bounding box center [590, 196] width 58 height 11
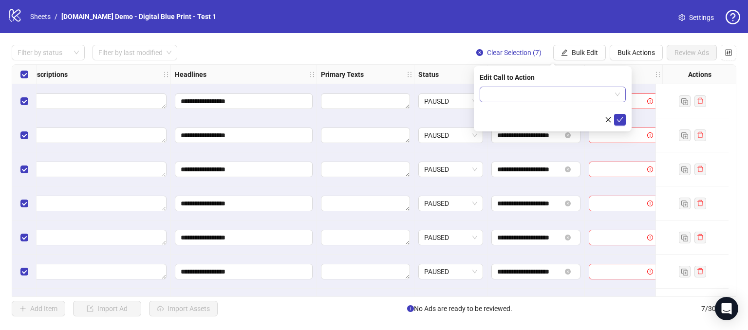
click at [540, 92] on input "search" at bounding box center [549, 94] width 126 height 15
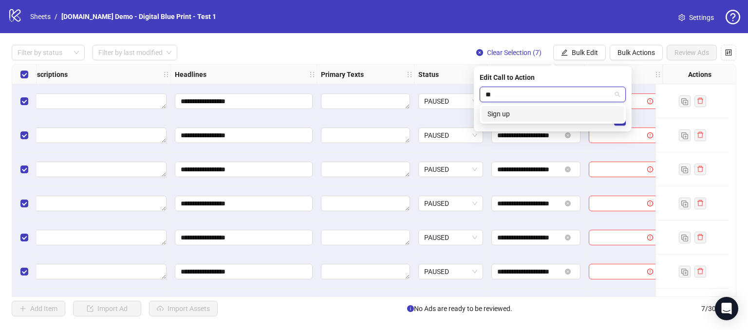
type input "*"
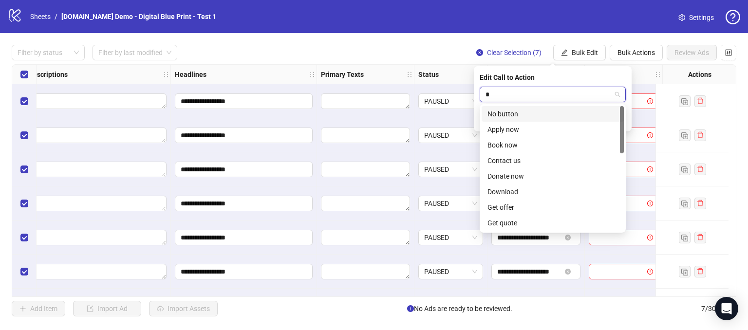
type input "**"
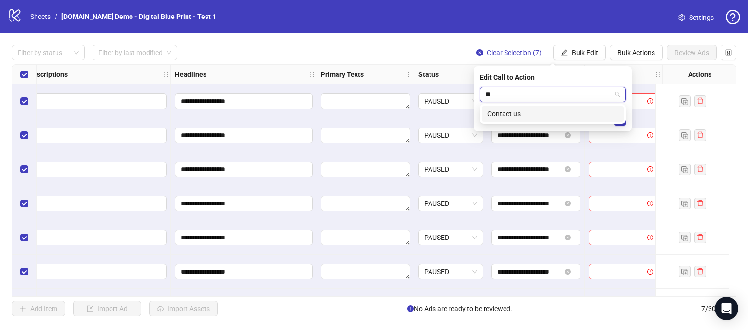
click at [527, 114] on div "Contact us" at bounding box center [553, 114] width 131 height 11
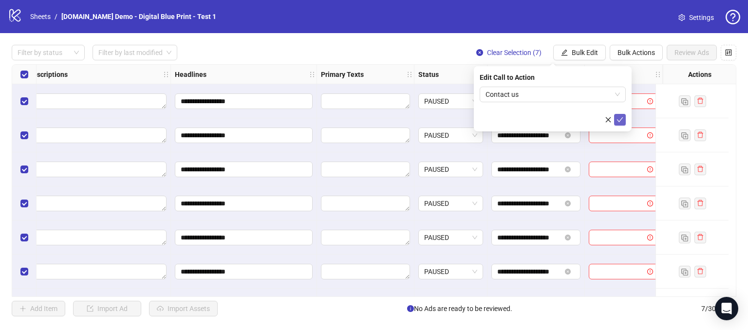
click at [618, 123] on span "submit" at bounding box center [620, 120] width 7 height 8
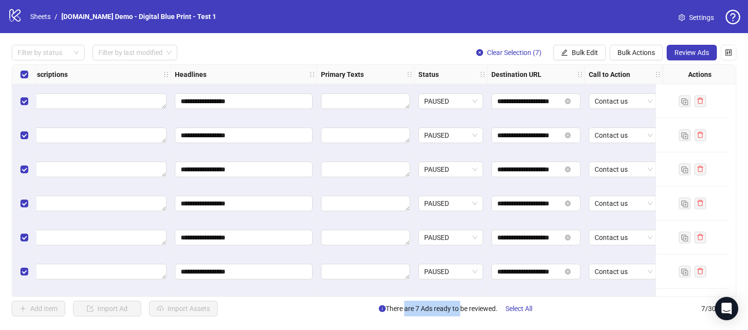
drag, startPoint x: 402, startPoint y: 307, endPoint x: 460, endPoint y: 315, distance: 58.0
click at [459, 312] on span "There are 7 Ads ready to be reviewed. Select All" at bounding box center [459, 309] width 161 height 16
click at [464, 316] on div "**********" at bounding box center [374, 180] width 748 height 295
click at [685, 53] on span "Review Ads" at bounding box center [692, 53] width 35 height 8
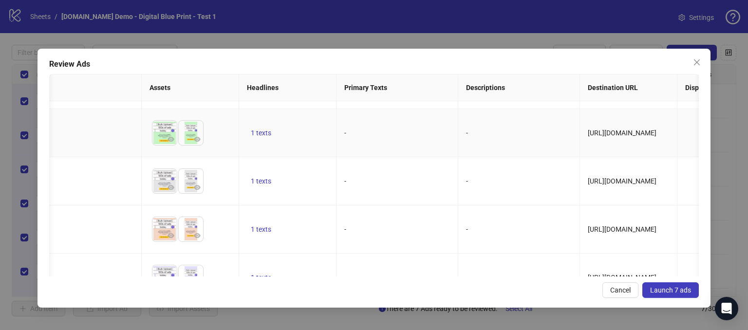
scroll to position [0, 127]
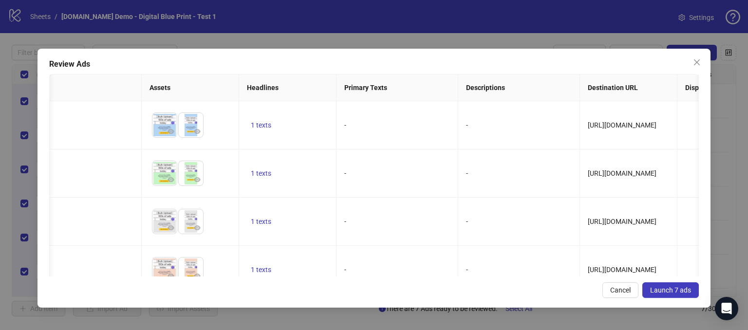
click at [259, 29] on div "Review Ads Ad Name Ad Set Assets Headlines Primary Texts Descriptions Destinati…" at bounding box center [374, 165] width 748 height 330
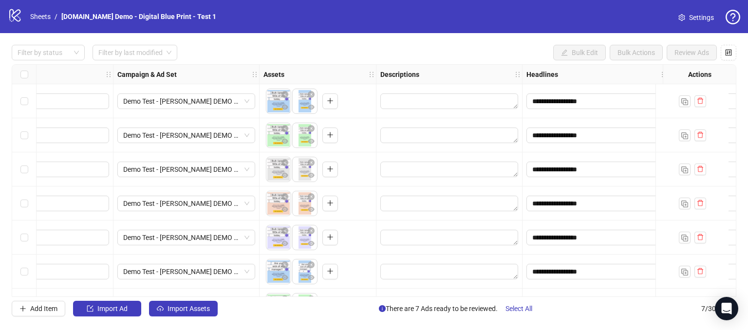
scroll to position [0, 191]
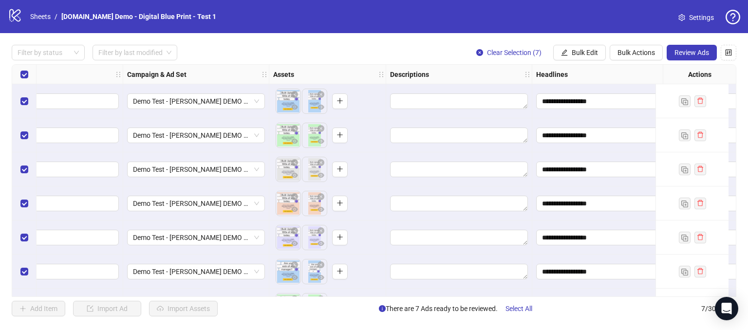
click at [694, 49] on span "Review Ads" at bounding box center [692, 53] width 35 height 8
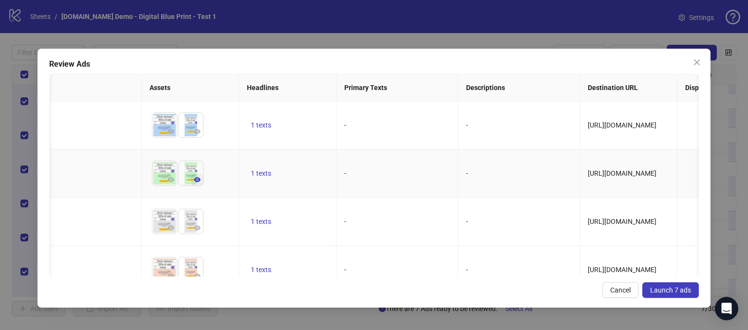
click at [194, 177] on icon "eye" at bounding box center [197, 179] width 7 height 5
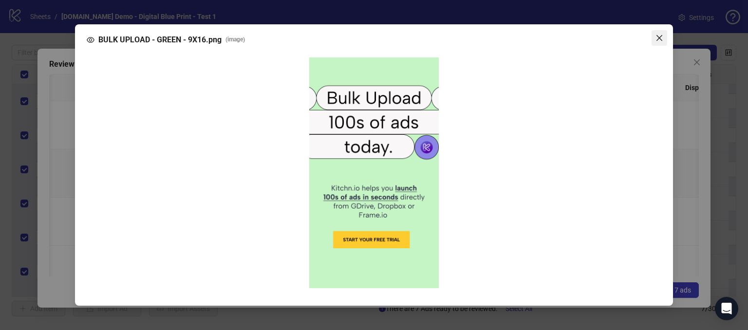
click at [662, 37] on icon "close" at bounding box center [660, 38] width 8 height 8
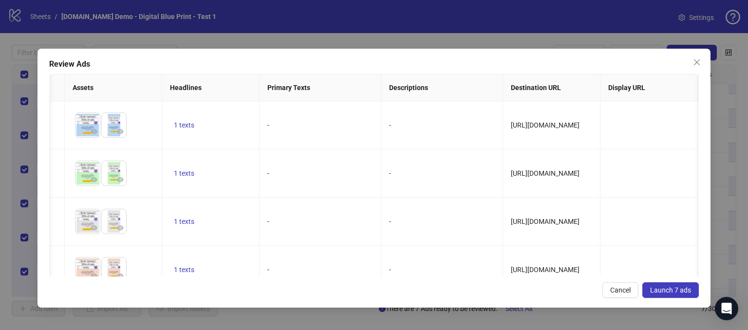
scroll to position [0, 221]
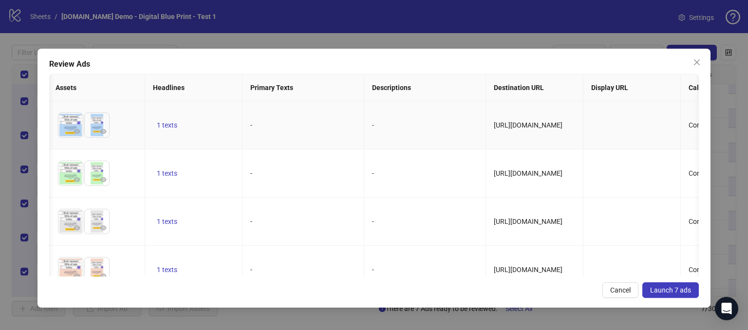
click at [187, 125] on td "1 texts" at bounding box center [193, 125] width 97 height 48
click at [171, 125] on span "1 texts" at bounding box center [167, 125] width 20 height 8
drag, startPoint x: 255, startPoint y: 129, endPoint x: 290, endPoint y: 131, distance: 34.6
click at [290, 131] on div "Your Ads will FLY 1 of 1" at bounding box center [265, 125] width 145 height 55
click at [310, 154] on div "Your Ads will FLY 1 of 1" at bounding box center [266, 125] width 158 height 67
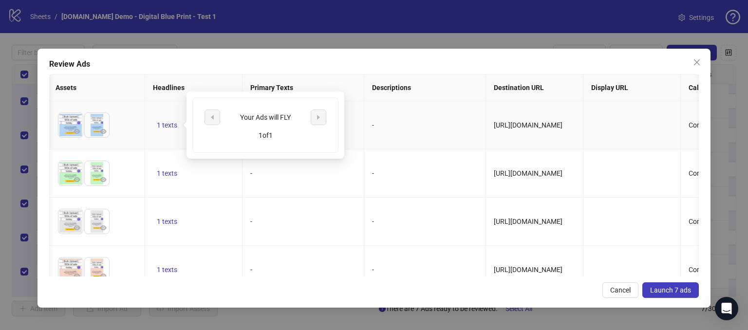
click at [429, 126] on td "-" at bounding box center [425, 125] width 122 height 48
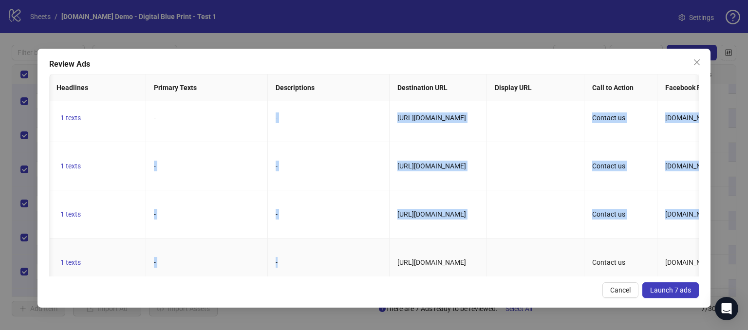
scroll to position [0, 363]
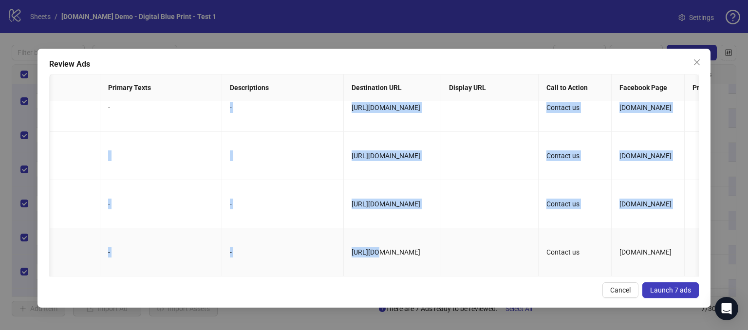
drag, startPoint x: 320, startPoint y: 269, endPoint x: 374, endPoint y: 265, distance: 54.2
click at [374, 265] on tbody "BULK UPLOAD - BLUE - - To pick up a draggable item, press the space bar. While …" at bounding box center [530, 108] width 1688 height 338
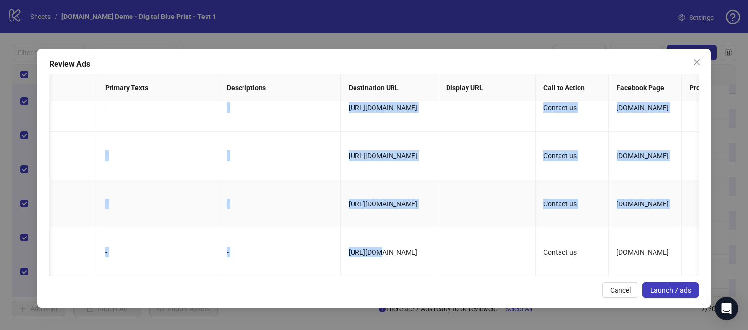
click at [406, 205] on td "[URL][DOMAIN_NAME]" at bounding box center [389, 204] width 97 height 48
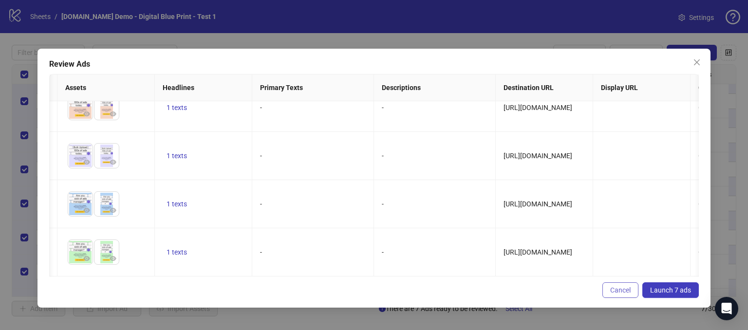
click at [622, 287] on span "Cancel" at bounding box center [620, 290] width 20 height 8
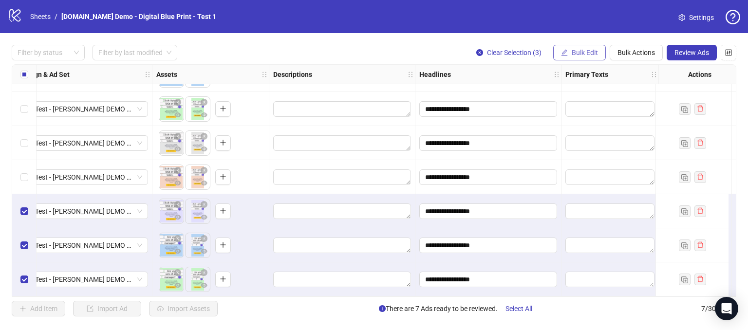
click at [580, 53] on span "Bulk Edit" at bounding box center [585, 53] width 26 height 8
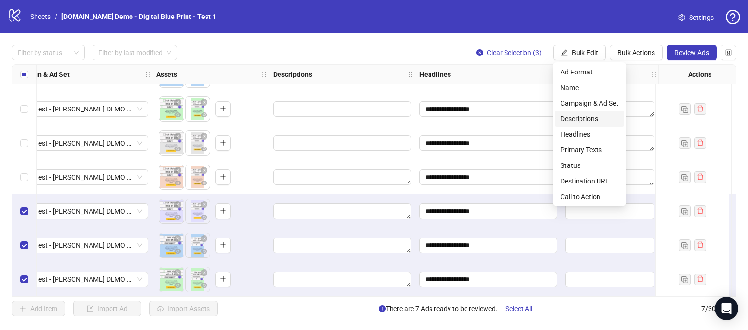
click at [580, 114] on span "Descriptions" at bounding box center [590, 119] width 58 height 11
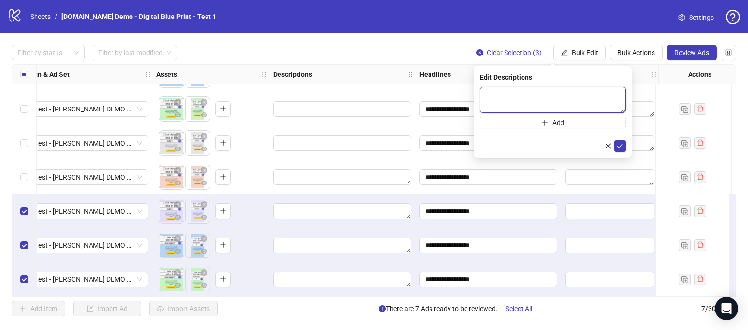
click at [514, 90] on textarea at bounding box center [553, 100] width 146 height 26
click at [559, 95] on textarea "**********" at bounding box center [553, 100] width 146 height 26
type textarea "**********"
click at [619, 141] on button "submit" at bounding box center [620, 146] width 12 height 12
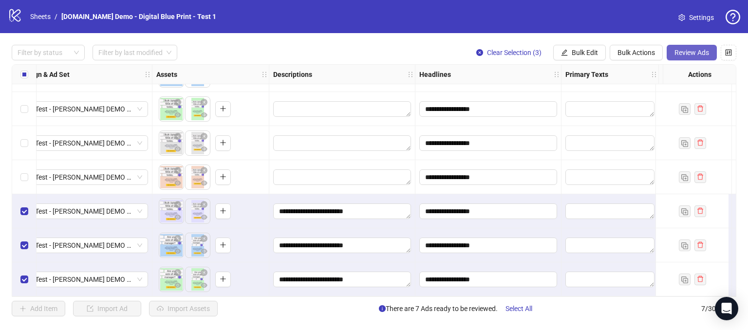
click at [678, 51] on span "Review Ads" at bounding box center [692, 53] width 35 height 8
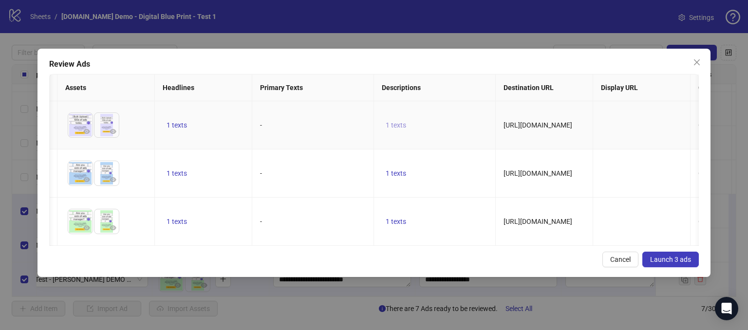
click at [388, 127] on span "1 texts" at bounding box center [396, 125] width 20 height 8
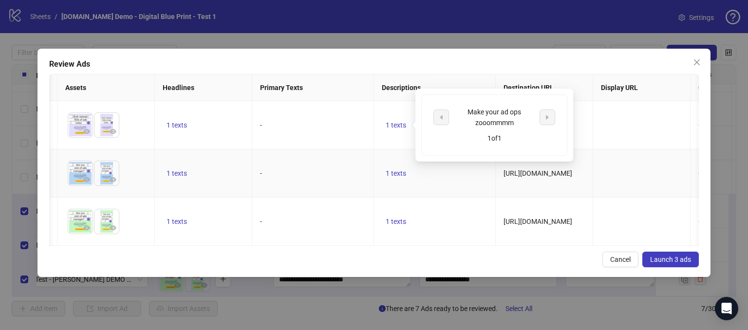
click at [351, 186] on td "-" at bounding box center [313, 174] width 122 height 48
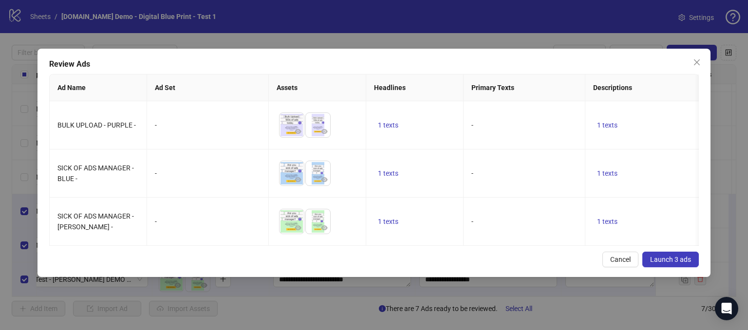
click at [674, 264] on span "Launch 3 ads" at bounding box center [670, 260] width 41 height 8
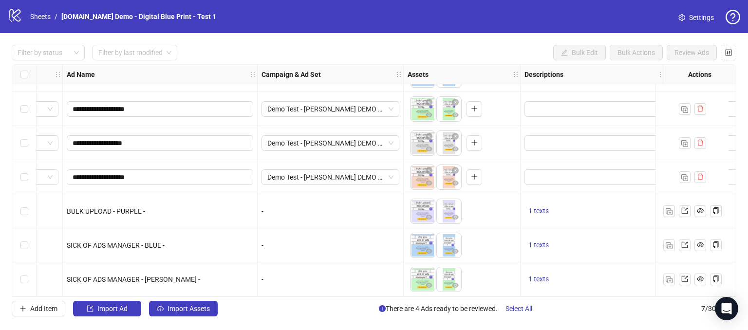
scroll to position [30, 0]
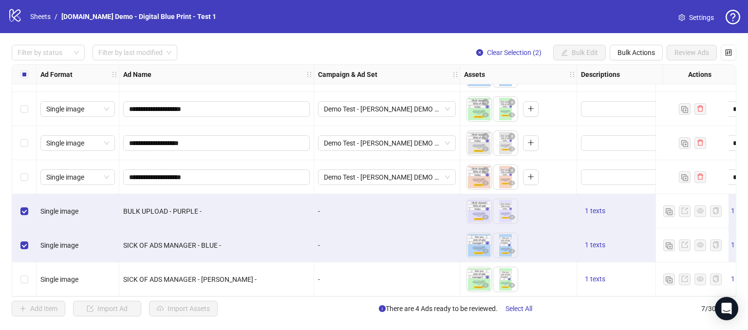
click at [26, 284] on div "Select row 7" at bounding box center [24, 280] width 24 height 34
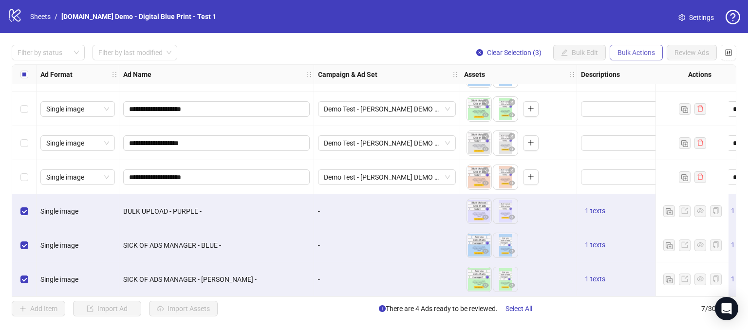
click at [635, 55] on span "Bulk Actions" at bounding box center [637, 53] width 38 height 8
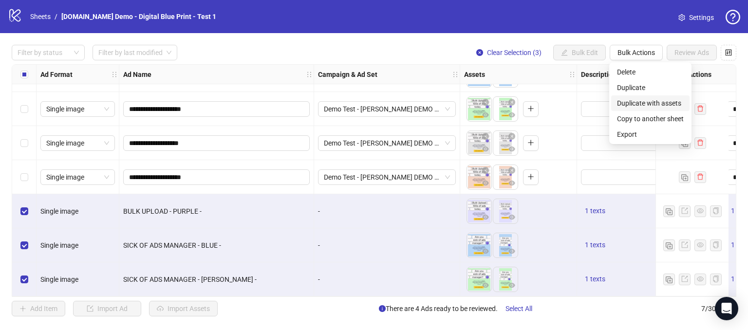
click at [642, 99] on span "Duplicate with assets" at bounding box center [650, 103] width 67 height 11
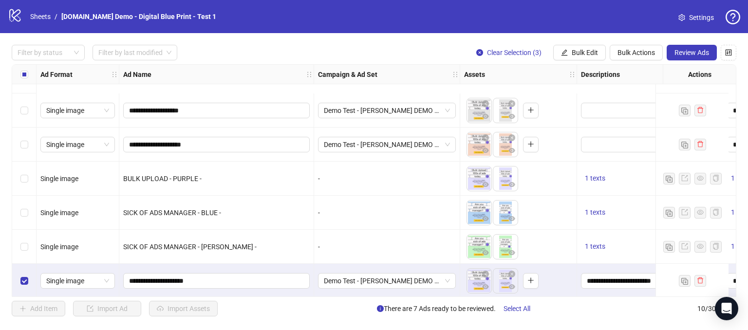
scroll to position [132, 0]
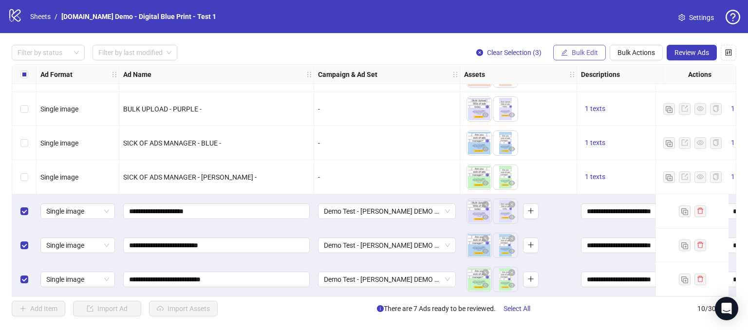
click at [577, 52] on span "Bulk Edit" at bounding box center [585, 53] width 26 height 8
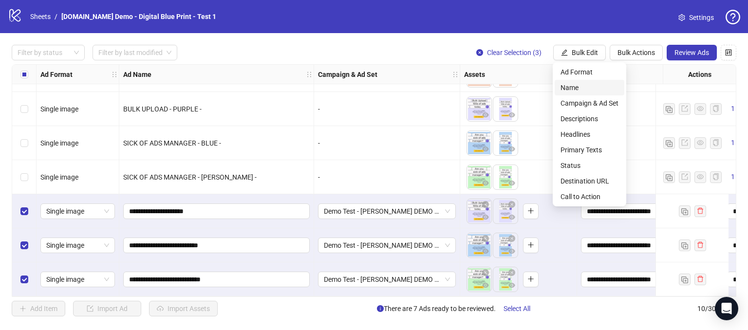
click at [569, 90] on span "Name" at bounding box center [590, 87] width 58 height 11
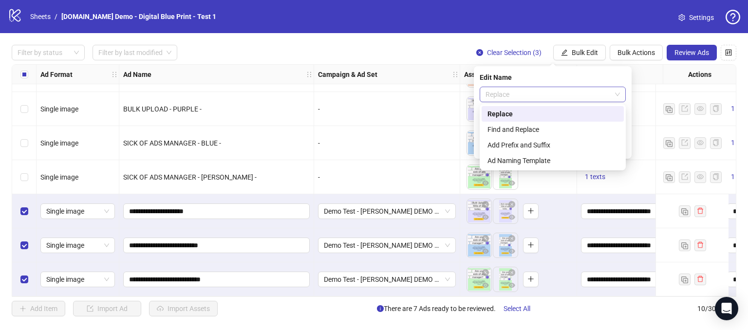
click at [512, 95] on span "Replace" at bounding box center [553, 94] width 134 height 15
click at [501, 146] on div "Add Prefix and Suffix" at bounding box center [553, 145] width 131 height 11
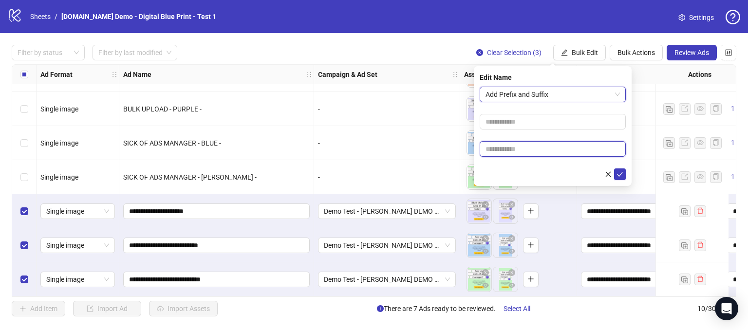
click at [499, 150] on input "text" at bounding box center [553, 149] width 146 height 16
type input "*****"
click at [617, 171] on icon "check" at bounding box center [620, 174] width 7 height 7
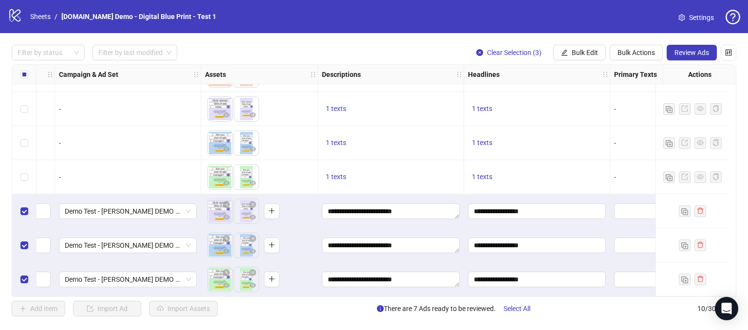
scroll to position [132, 31]
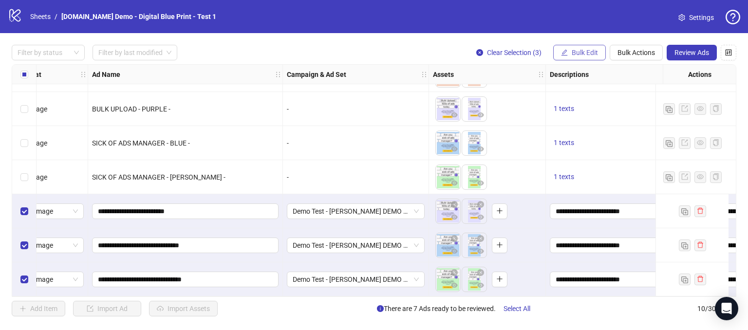
click at [588, 55] on span "Bulk Edit" at bounding box center [585, 53] width 26 height 8
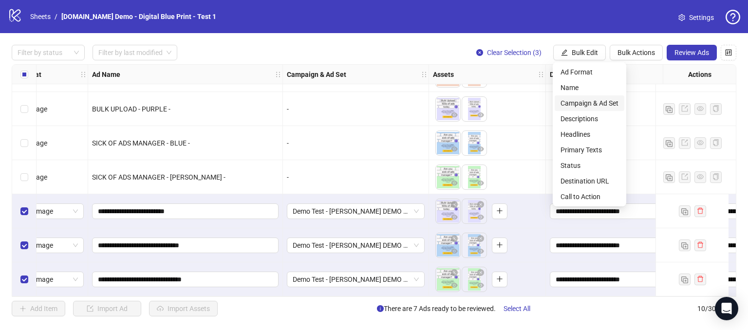
click at [571, 97] on li "Campaign & Ad Set" at bounding box center [590, 103] width 70 height 16
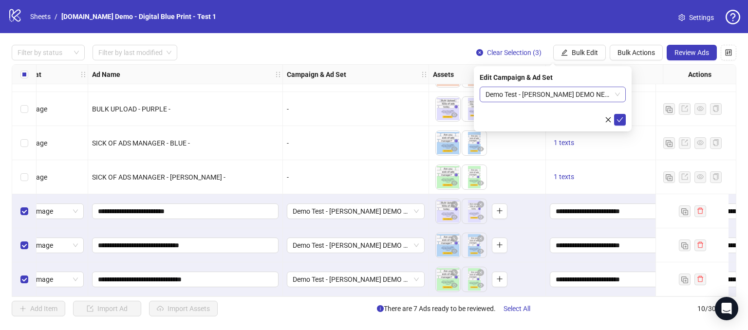
click at [571, 96] on span "Demo Test - [PERSON_NAME] DEMO NEW 11" at bounding box center [553, 94] width 134 height 15
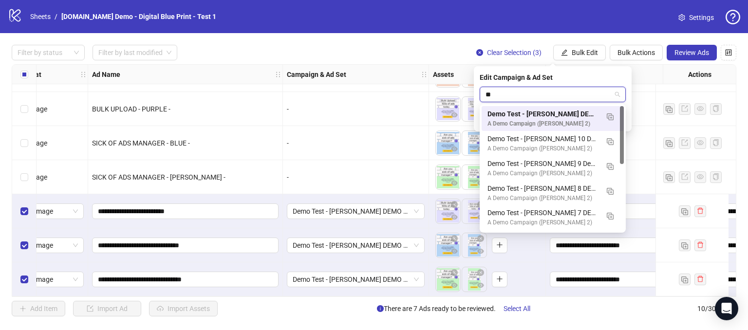
type input "***"
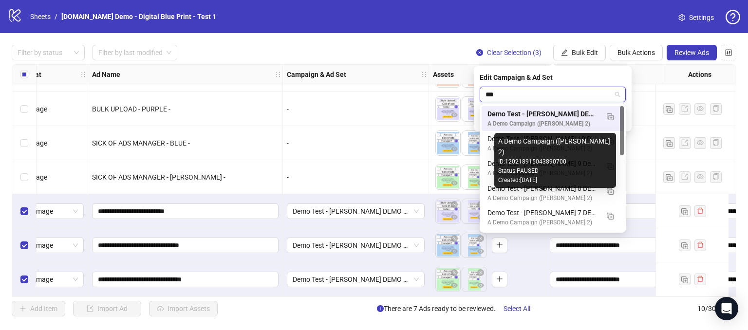
click at [520, 194] on div "A Demo Campaign ([PERSON_NAME] 2)" at bounding box center [543, 198] width 111 height 9
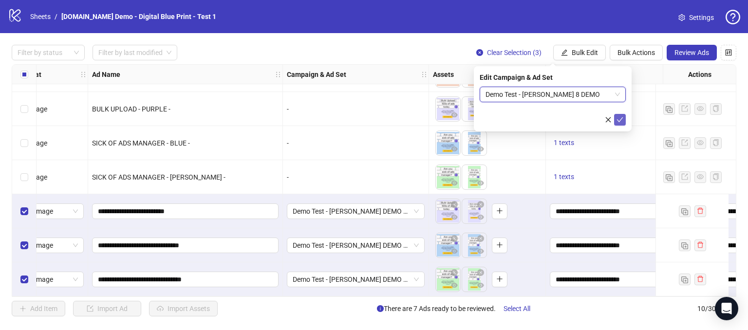
click at [620, 117] on icon "check" at bounding box center [620, 119] width 7 height 7
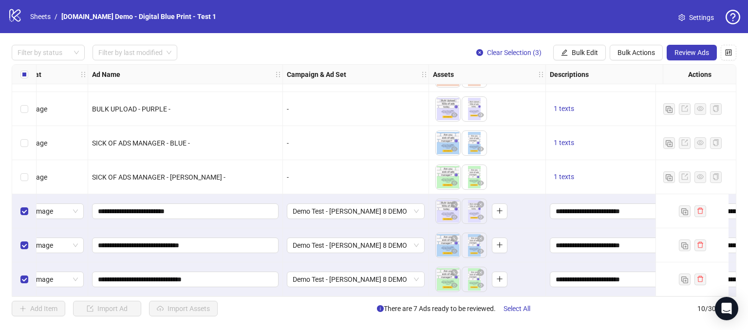
click at [694, 53] on span "Review Ads" at bounding box center [692, 53] width 35 height 8
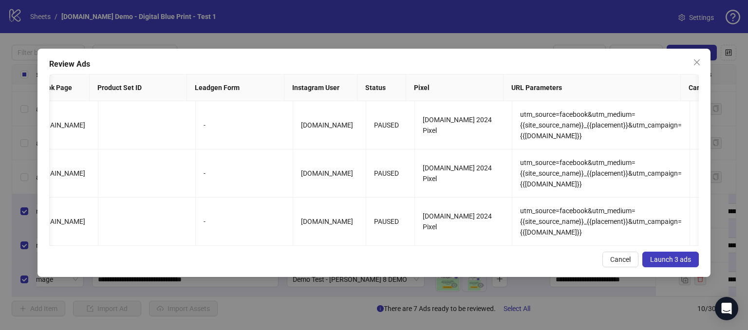
scroll to position [0, 1001]
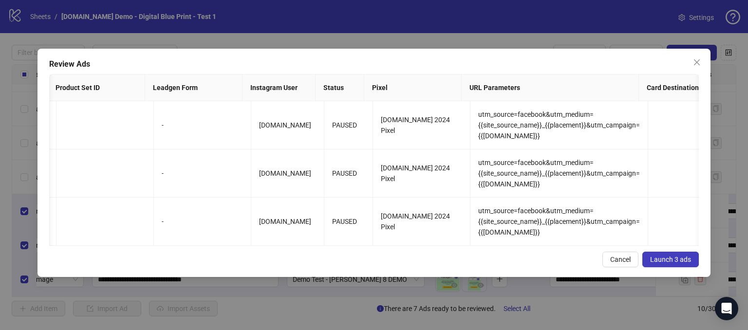
click at [619, 264] on span "Cancel" at bounding box center [620, 260] width 20 height 8
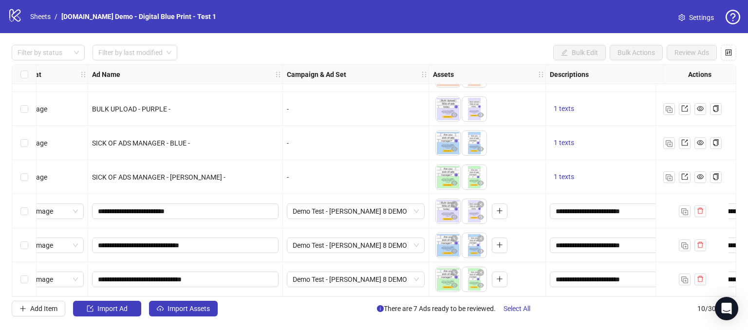
scroll to position [132, 0]
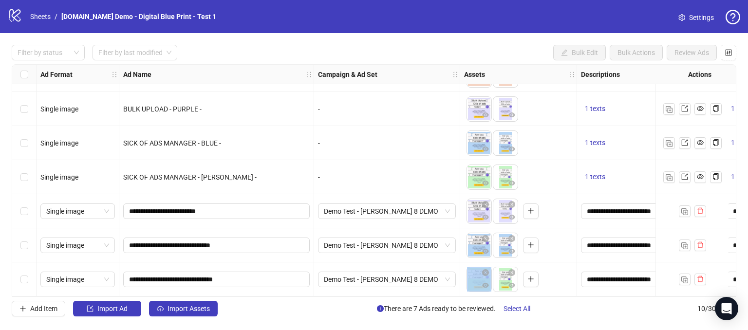
drag, startPoint x: 375, startPoint y: 293, endPoint x: 467, endPoint y: 292, distance: 92.6
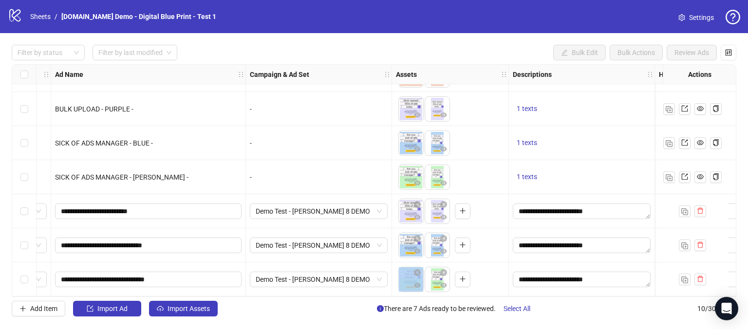
scroll to position [132, 78]
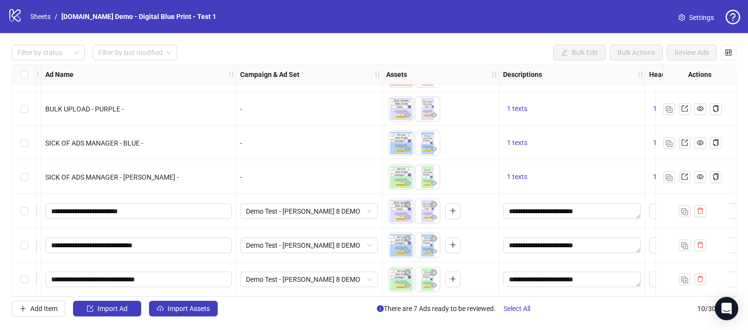
drag, startPoint x: 144, startPoint y: 292, endPoint x: 84, endPoint y: 291, distance: 60.4
click at [84, 291] on div "**********" at bounding box center [138, 280] width 195 height 34
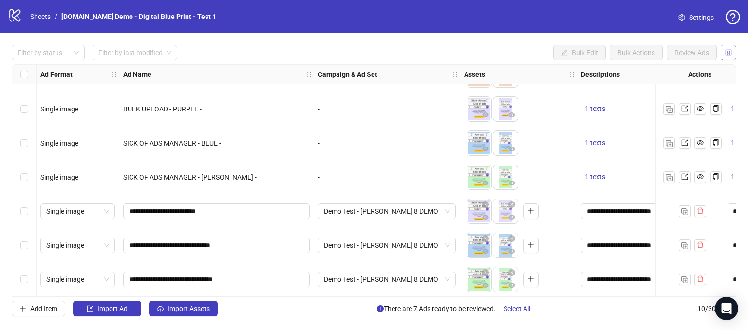
click at [734, 48] on button "button" at bounding box center [729, 53] width 16 height 16
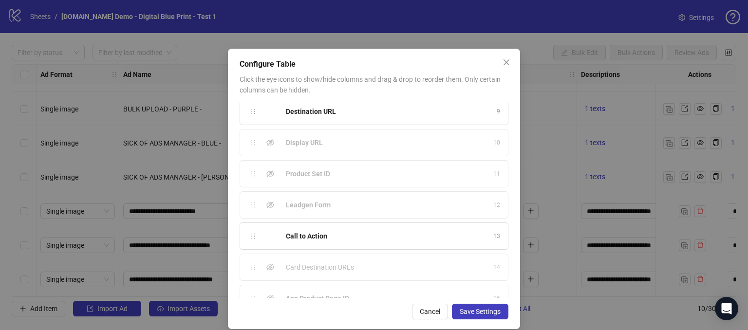
scroll to position [270, 0]
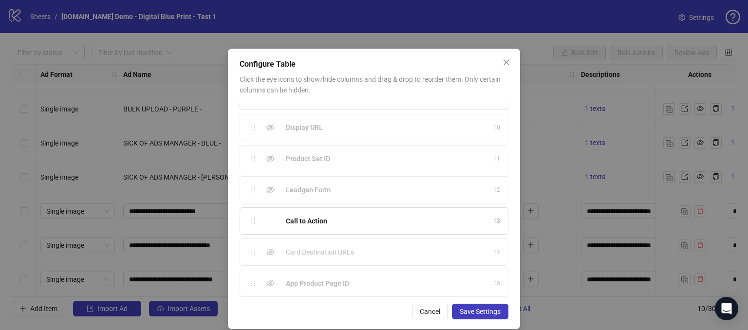
click at [308, 189] on strong "Leadgen Form" at bounding box center [308, 190] width 45 height 8
click at [384, 189] on div "Leadgen Form" at bounding box center [387, 190] width 202 height 11
click at [268, 186] on icon "eye-invisible" at bounding box center [270, 190] width 8 height 8
click at [466, 312] on span "Save Settings" at bounding box center [480, 312] width 41 height 8
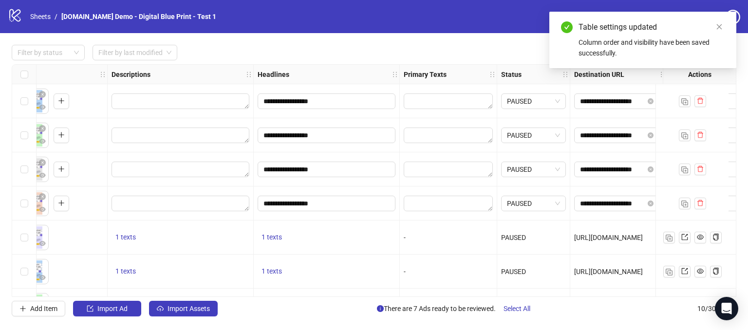
scroll to position [0, 657]
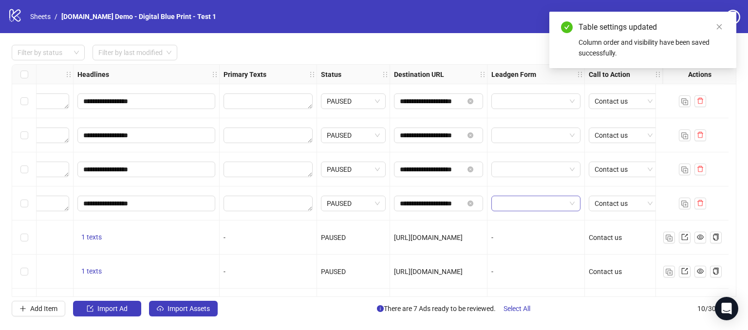
click at [531, 203] on input "search" at bounding box center [531, 203] width 69 height 15
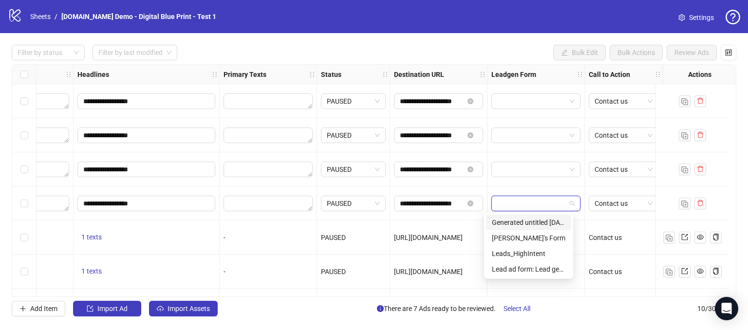
click at [497, 53] on div "Filter by status Filter by last modified Bulk Edit Bulk Actions Review Ads" at bounding box center [374, 53] width 725 height 16
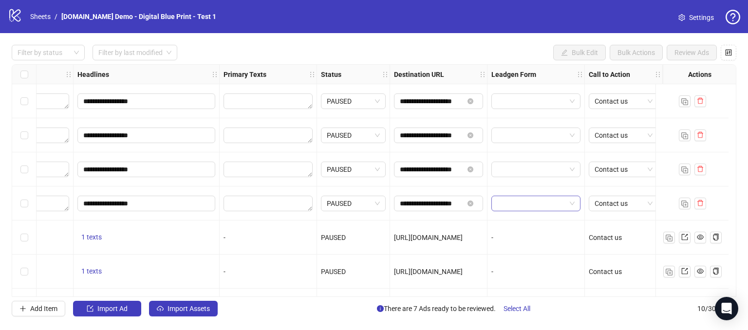
click at [510, 206] on input "search" at bounding box center [531, 203] width 69 height 15
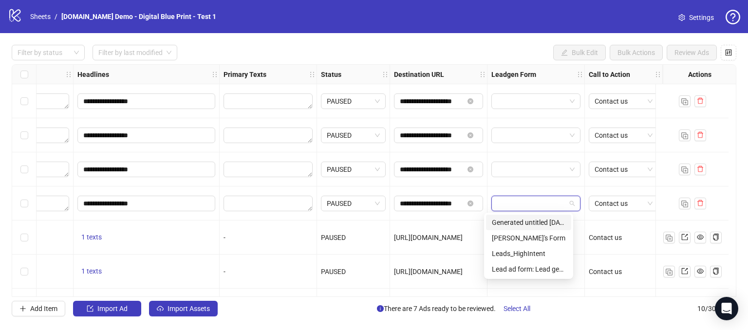
click at [496, 46] on div "Filter by status Filter by last modified Bulk Edit Bulk Actions Review Ads" at bounding box center [374, 53] width 725 height 16
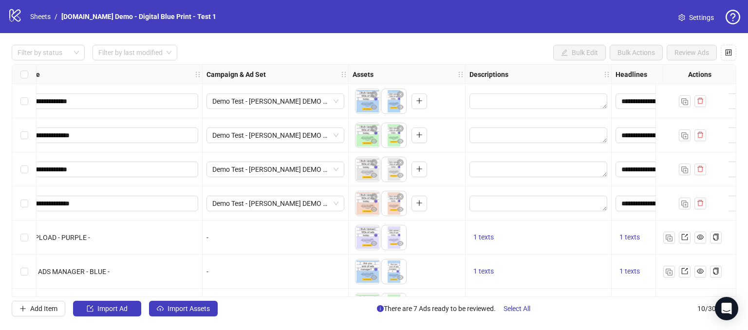
scroll to position [132, 112]
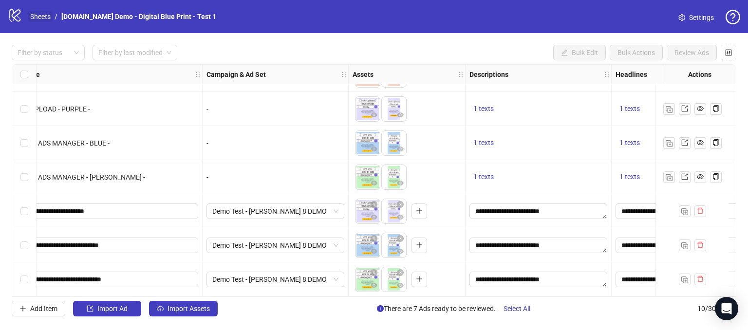
click at [40, 17] on link "Sheets" at bounding box center [40, 16] width 24 height 11
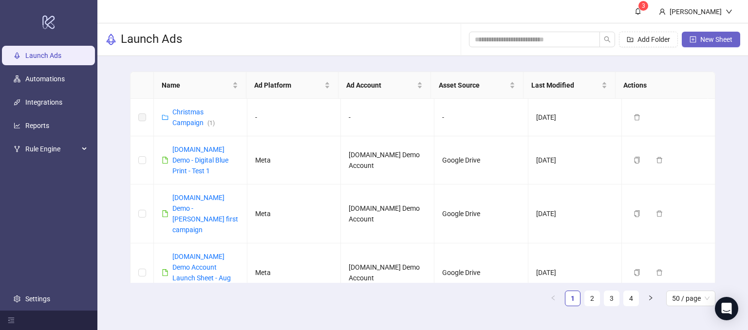
click at [709, 42] on span "New Sheet" at bounding box center [717, 40] width 32 height 8
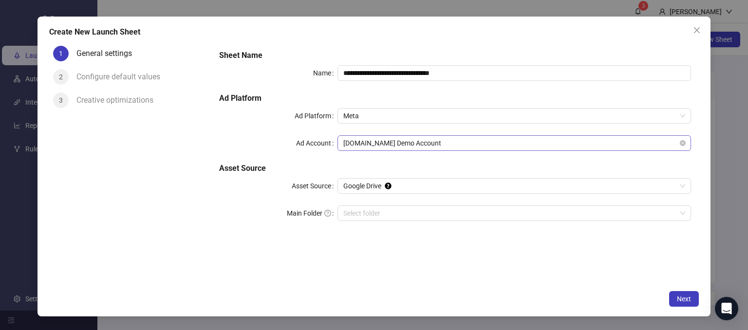
click at [421, 141] on span "[DOMAIN_NAME] Demo Account" at bounding box center [514, 143] width 342 height 15
click at [235, 148] on div "Ad Account" at bounding box center [278, 143] width 118 height 16
click at [375, 141] on span "[DOMAIN_NAME] Demo Account" at bounding box center [514, 143] width 342 height 15
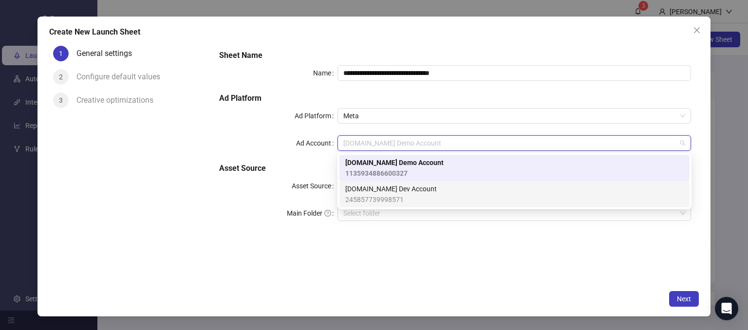
click at [205, 225] on div "1 General settings 2 Configure default values 3 Creative optimizations" at bounding box center [130, 164] width 163 height 244
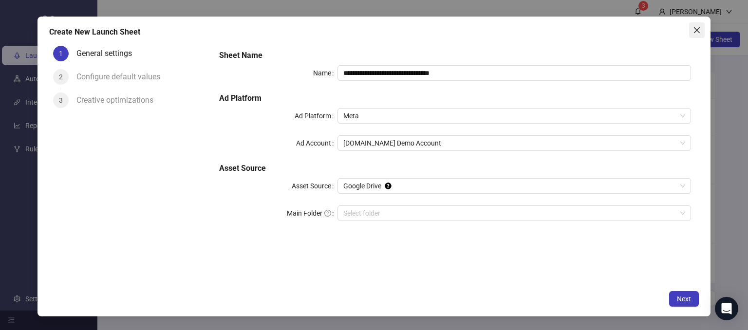
click at [696, 32] on icon "close" at bounding box center [697, 30] width 8 height 8
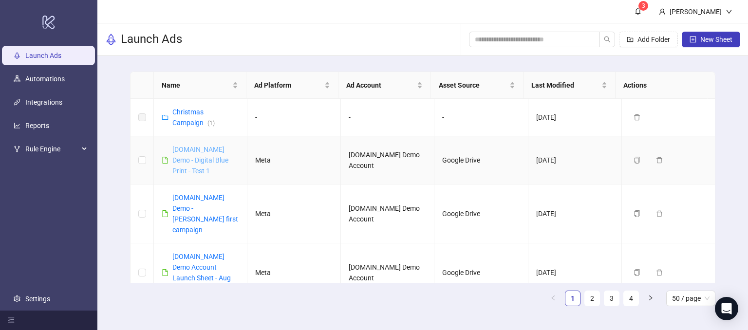
click at [194, 158] on link "[DOMAIN_NAME] Demo - Digital Blue Print - Test 1" at bounding box center [200, 160] width 56 height 29
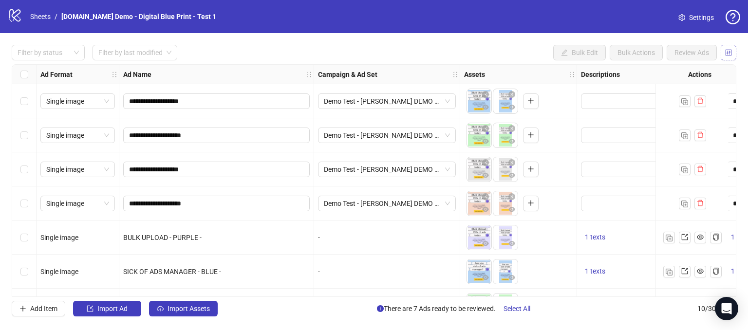
click at [729, 54] on icon "control" at bounding box center [728, 52] width 7 height 7
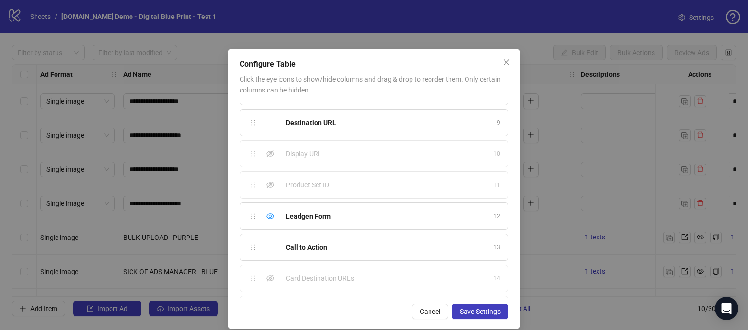
scroll to position [270, 0]
click at [431, 306] on button "Cancel" at bounding box center [430, 312] width 36 height 16
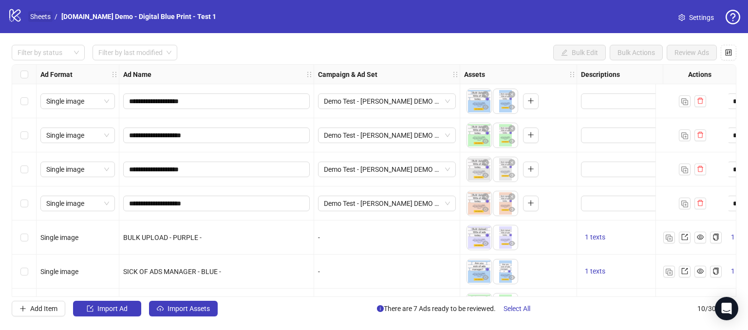
click at [40, 18] on link "Sheets" at bounding box center [40, 16] width 24 height 11
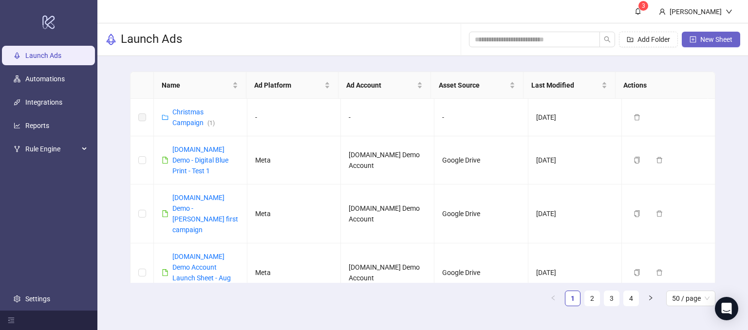
click at [733, 39] on button "New Sheet" at bounding box center [711, 40] width 58 height 16
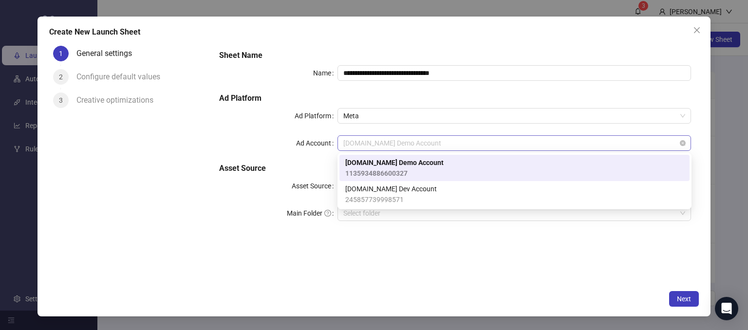
click at [418, 143] on span "[DOMAIN_NAME] Demo Account" at bounding box center [514, 143] width 342 height 15
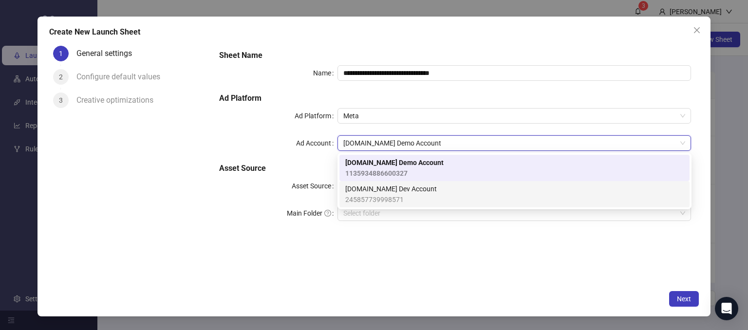
click at [269, 257] on div "**********" at bounding box center [455, 164] width 488 height 244
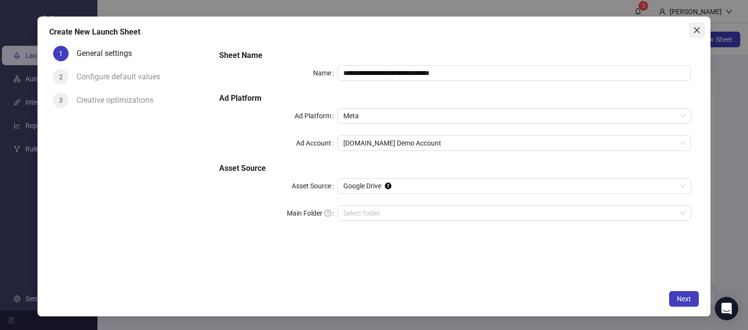
click at [700, 34] on icon "close" at bounding box center [697, 30] width 8 height 8
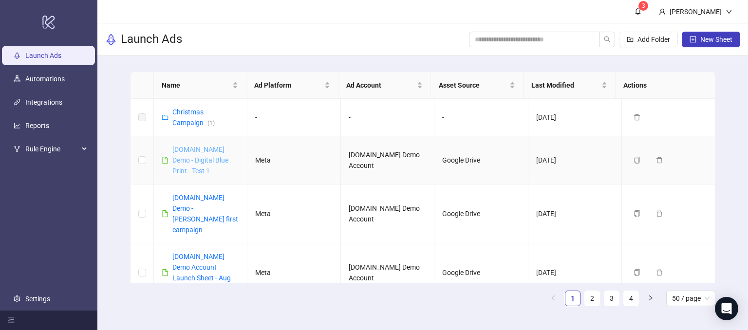
click at [186, 152] on link "[DOMAIN_NAME] Demo - Digital Blue Print - Test 1" at bounding box center [200, 160] width 56 height 29
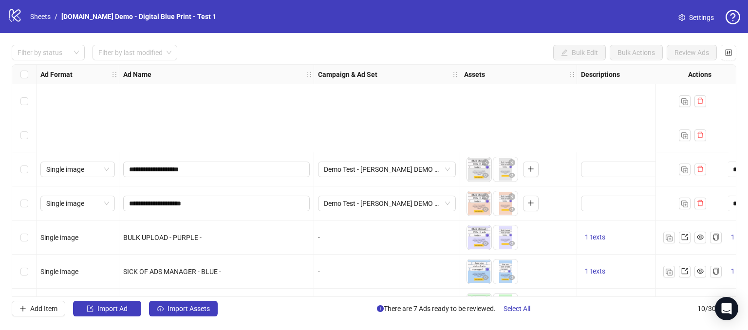
scroll to position [132, 0]
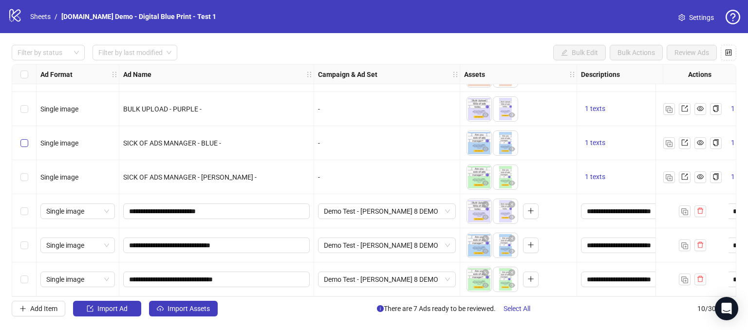
click at [21, 144] on label "Select row 6" at bounding box center [24, 143] width 8 height 11
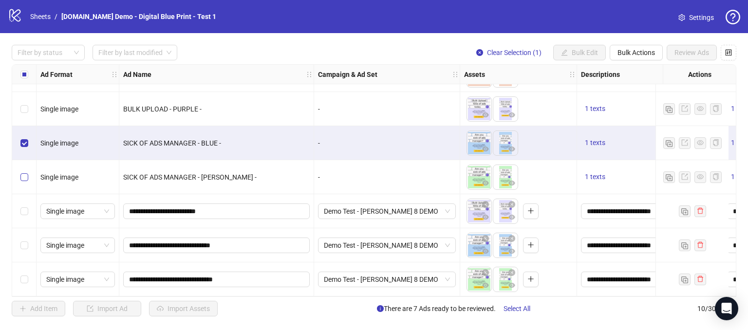
click at [23, 178] on label "Select row 7" at bounding box center [24, 177] width 8 height 11
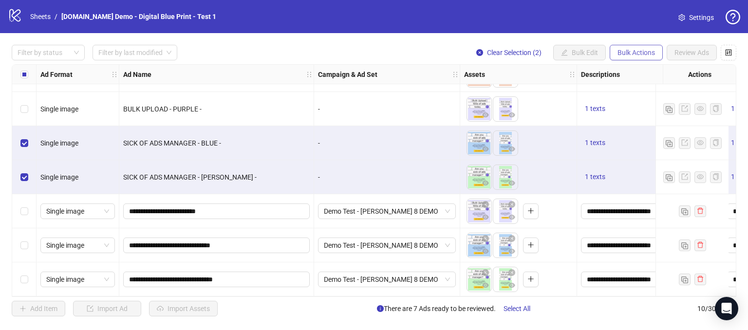
click at [654, 56] on span "Bulk Actions" at bounding box center [637, 53] width 38 height 8
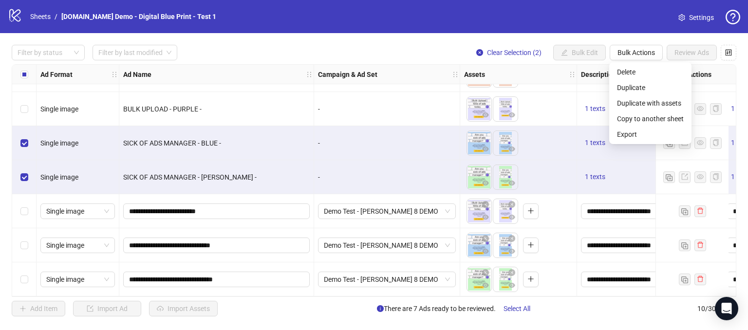
click at [421, 47] on div "Filter by status Filter by last modified Clear Selection (2) Bulk Edit Bulk Act…" at bounding box center [374, 53] width 725 height 16
